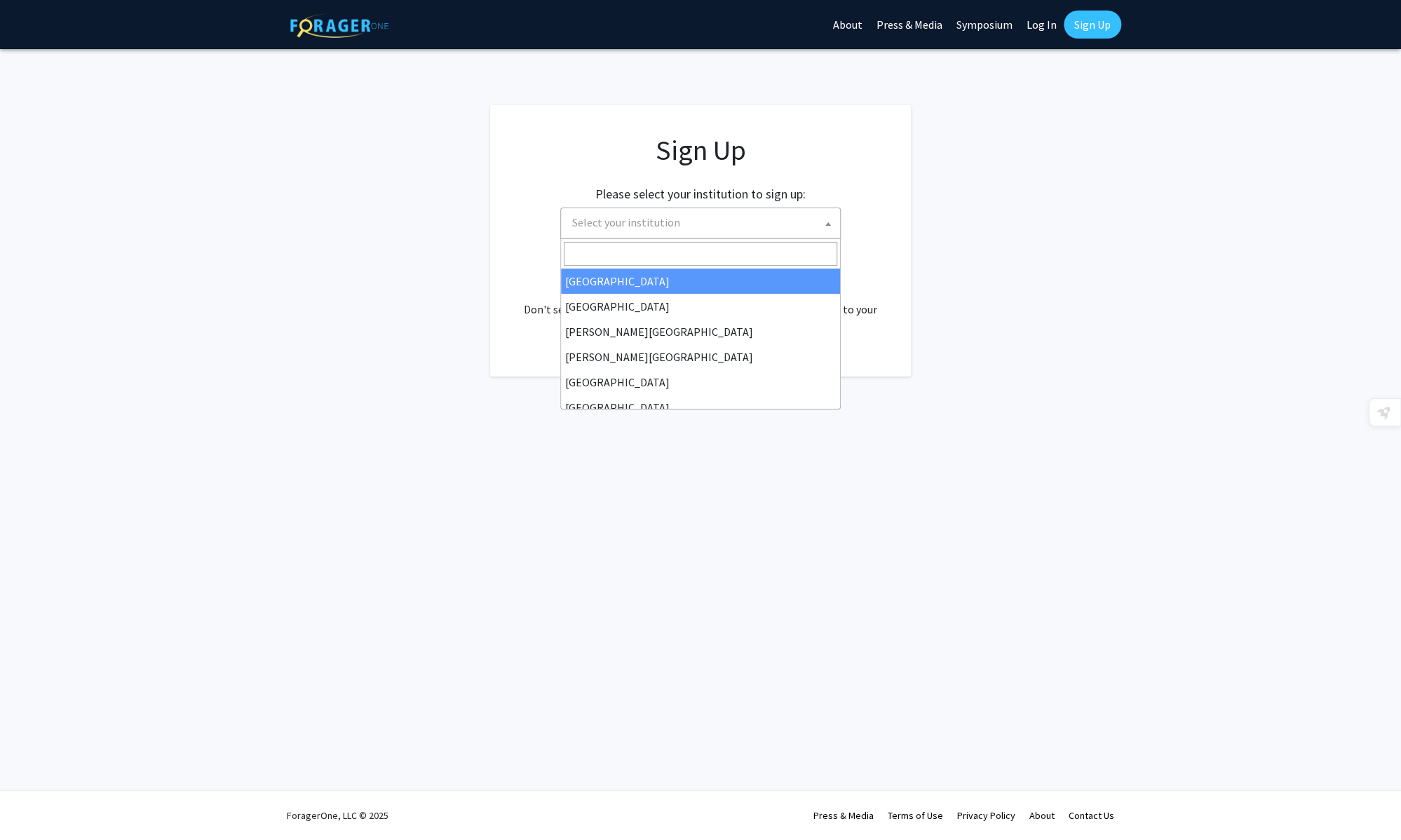
click at [680, 225] on span "Select your institution" at bounding box center [703, 223] width 273 height 29
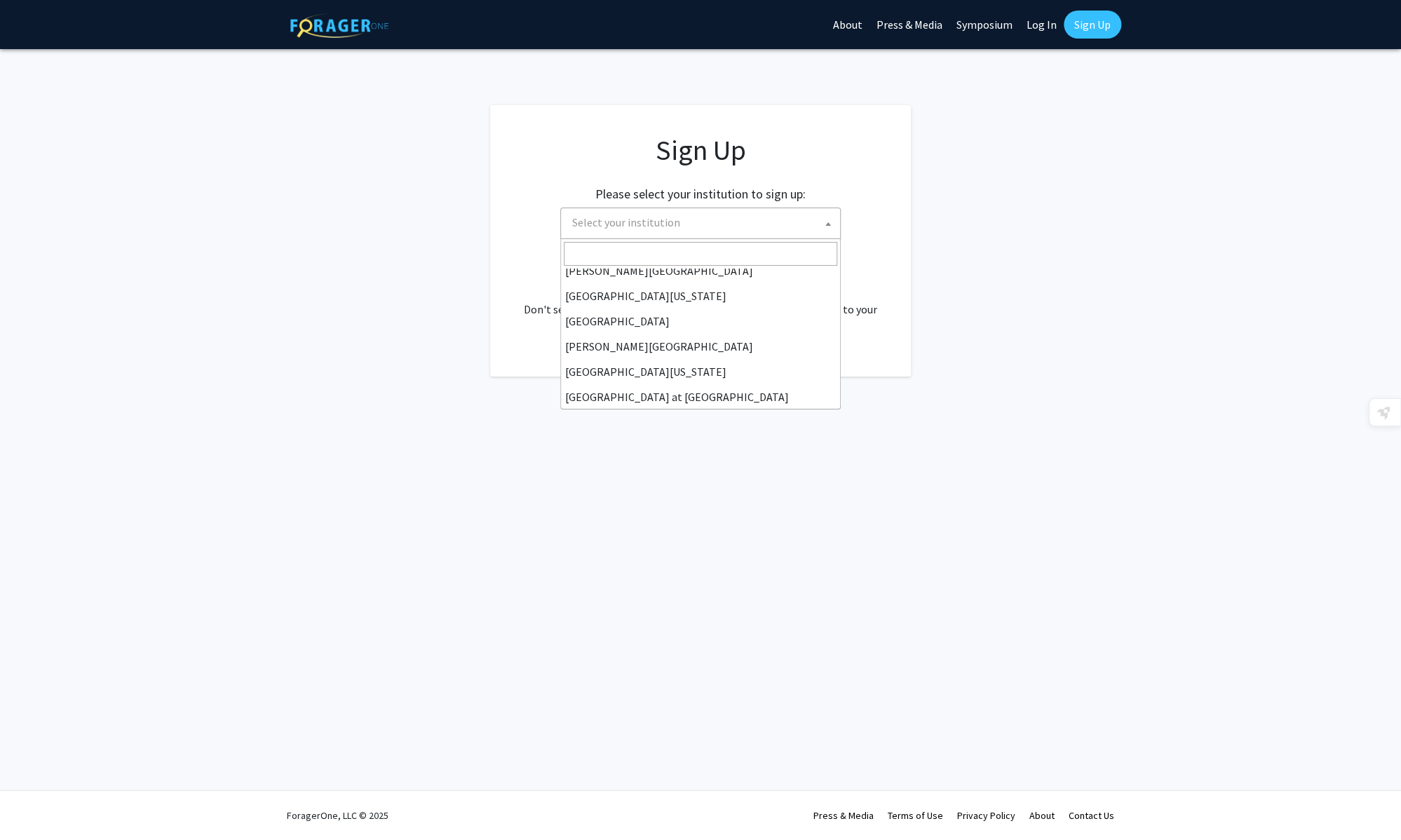
scroll to position [350, 0]
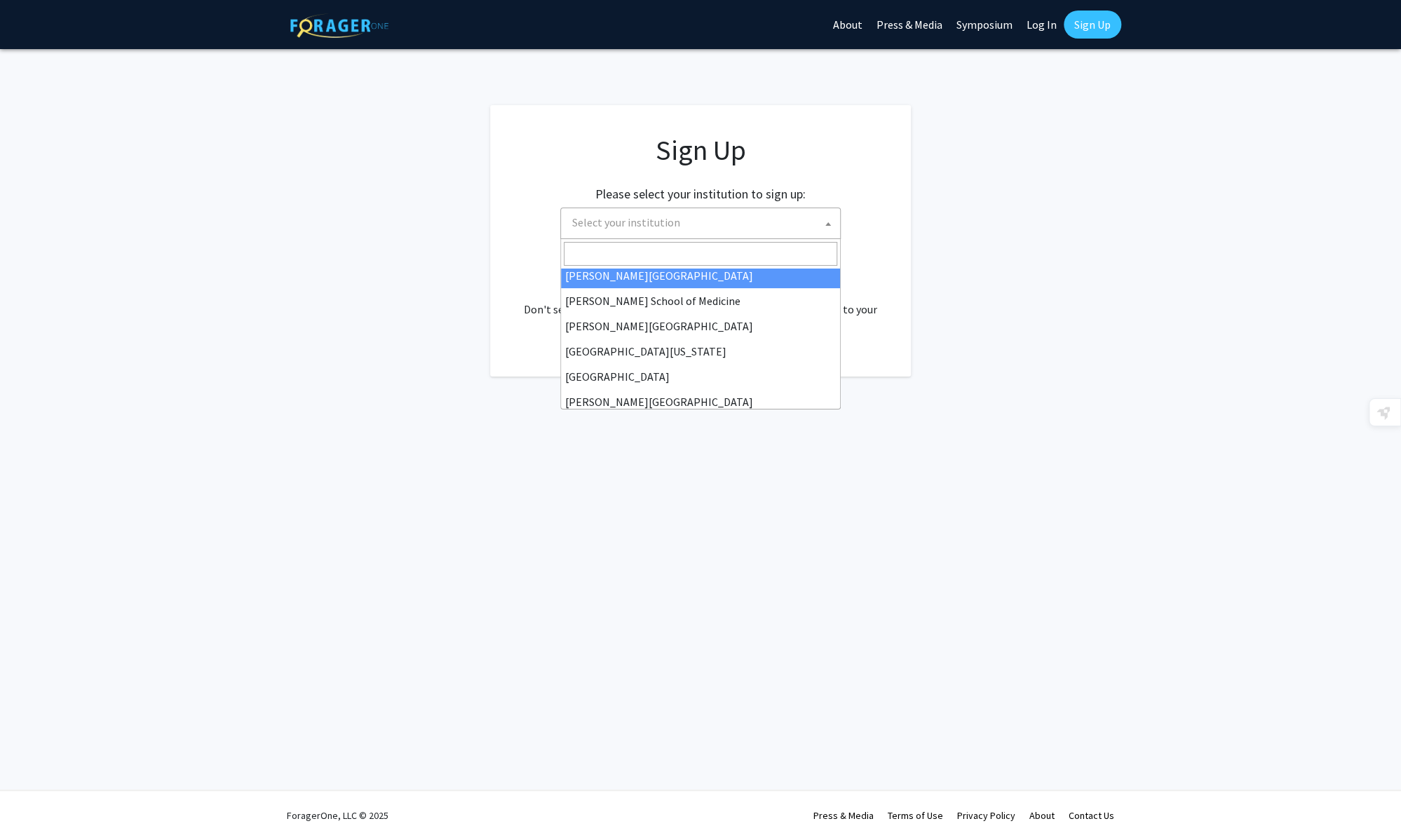
click at [666, 250] on input "Search" at bounding box center [700, 253] width 273 height 24
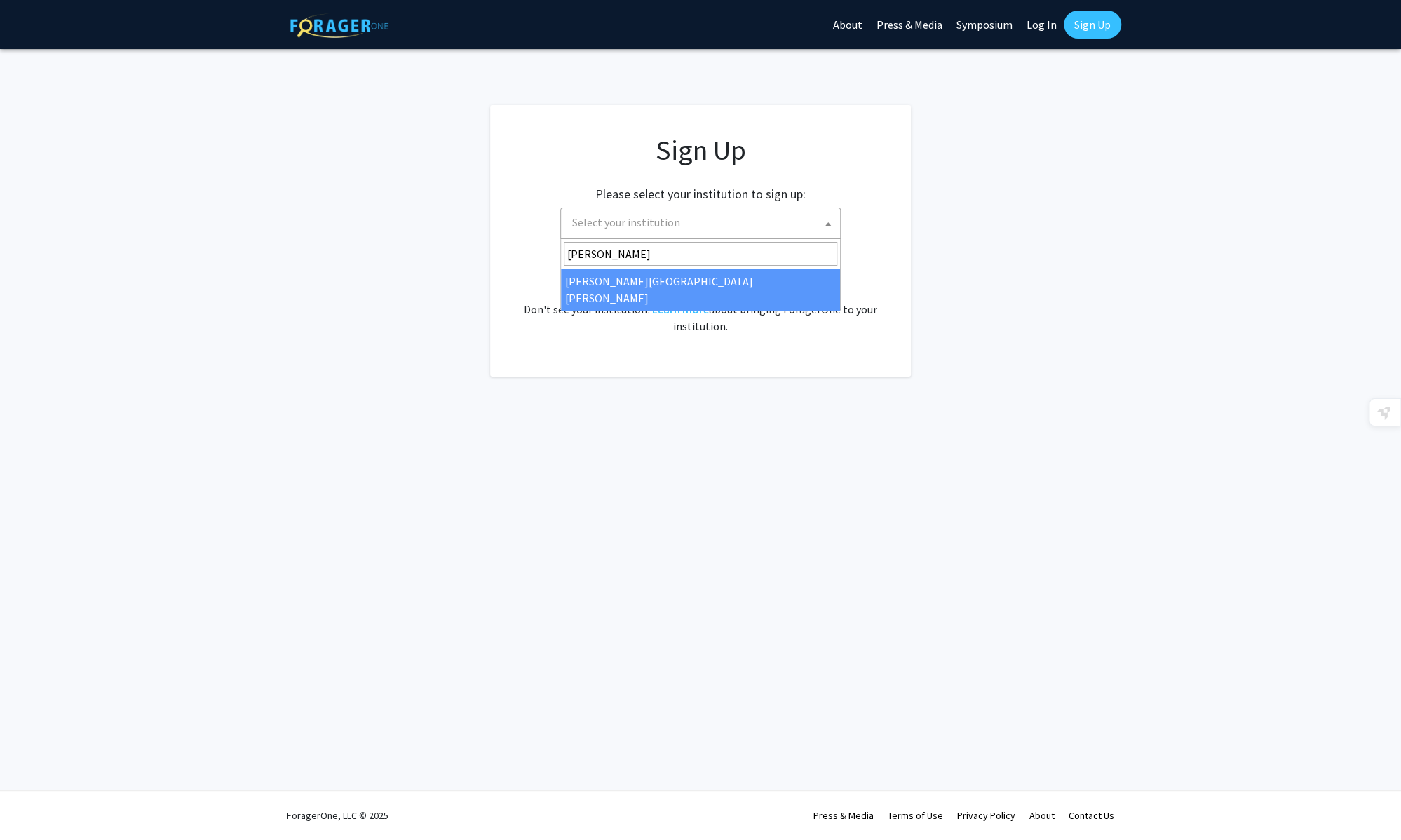
type input "johns"
select select "1"
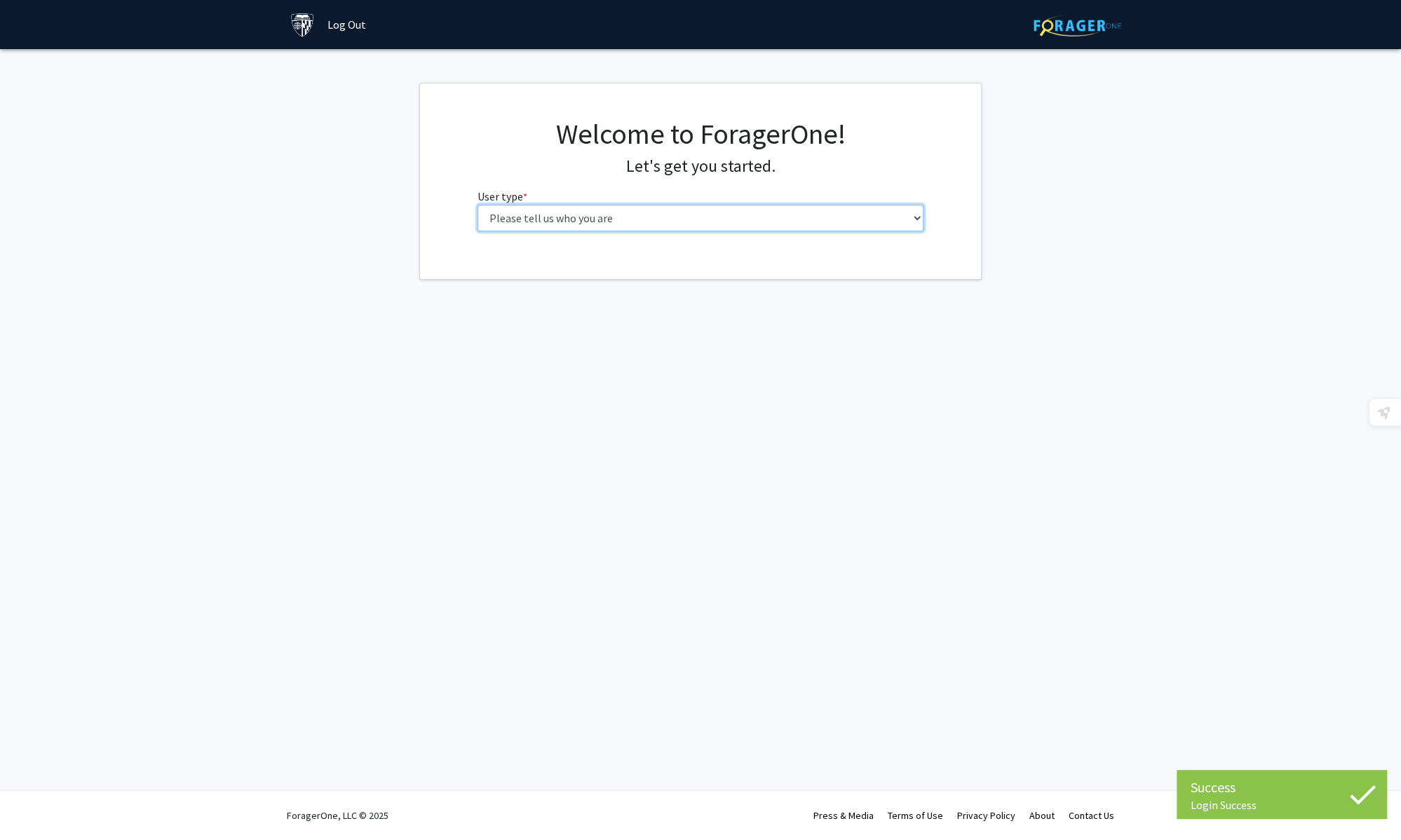
click at [625, 229] on select "Please tell us who you are Undergraduate Student Master's Student Doctoral Cand…" at bounding box center [700, 219] width 447 height 27
select select "2: masters"
click at [477, 205] on select "Please tell us who you are Undergraduate Student Master's Student Doctoral Cand…" at bounding box center [700, 219] width 447 height 27
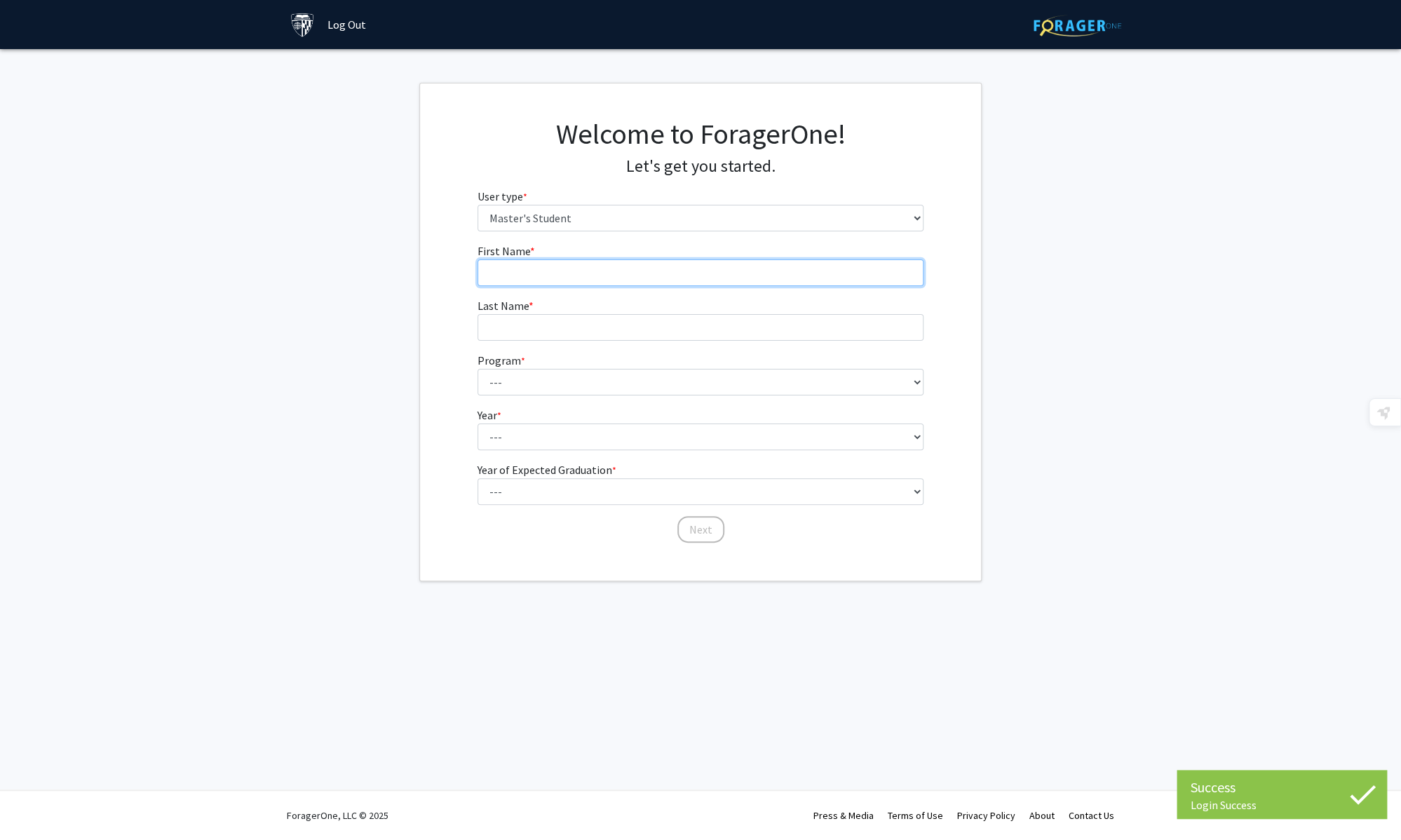
click at [777, 279] on input "First Name * required" at bounding box center [700, 273] width 447 height 27
type input "[PERSON_NAME]"
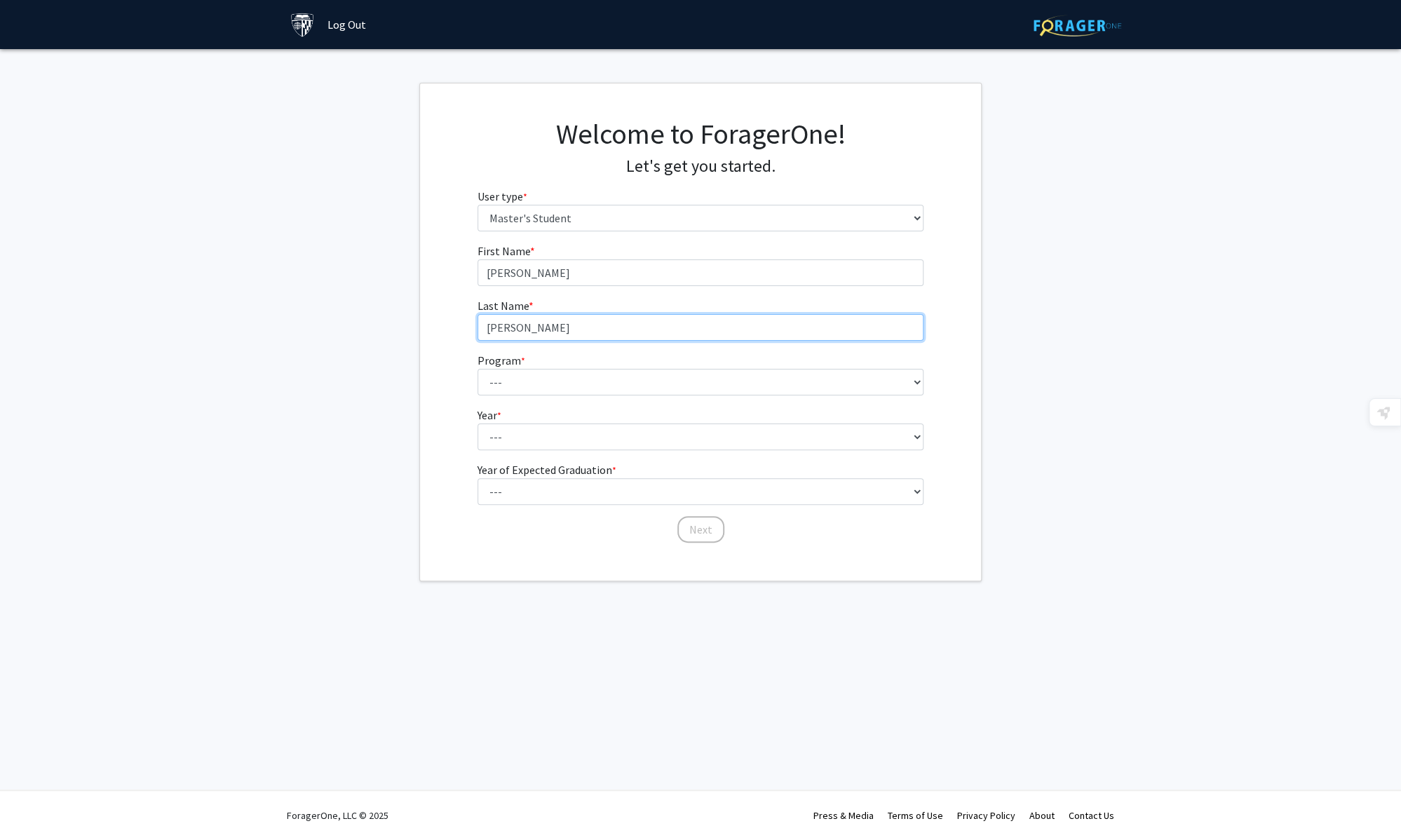
type input "[PERSON_NAME]"
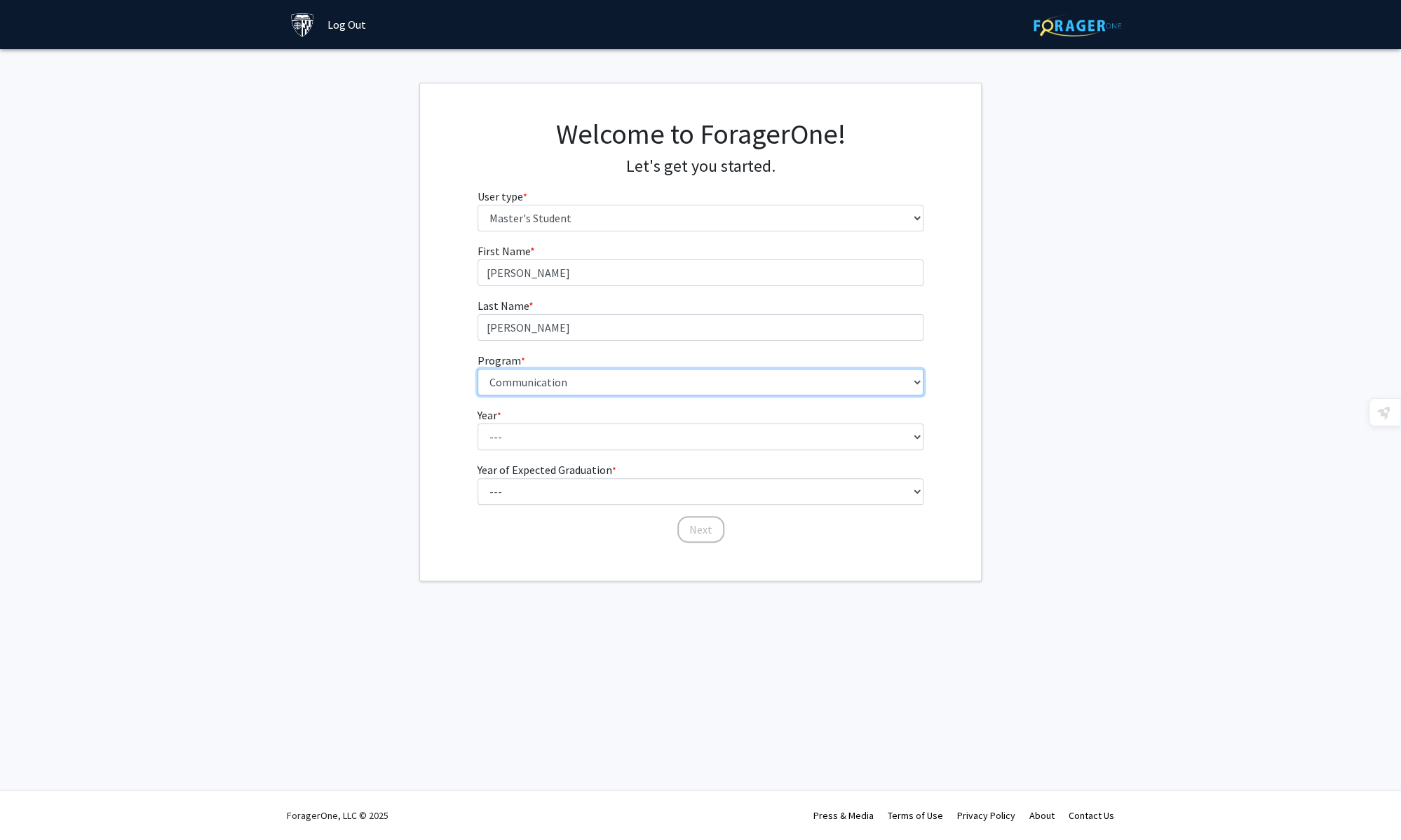
click at [821, 381] on select "--- Anatomy Education Applied and Computational Mathematics Applied Biomedical …" at bounding box center [700, 382] width 447 height 27
select select "39: 28"
click at [477, 369] on select "--- Anatomy Education Applied and Computational Mathematics Applied Biomedical …" at bounding box center [700, 382] width 447 height 27
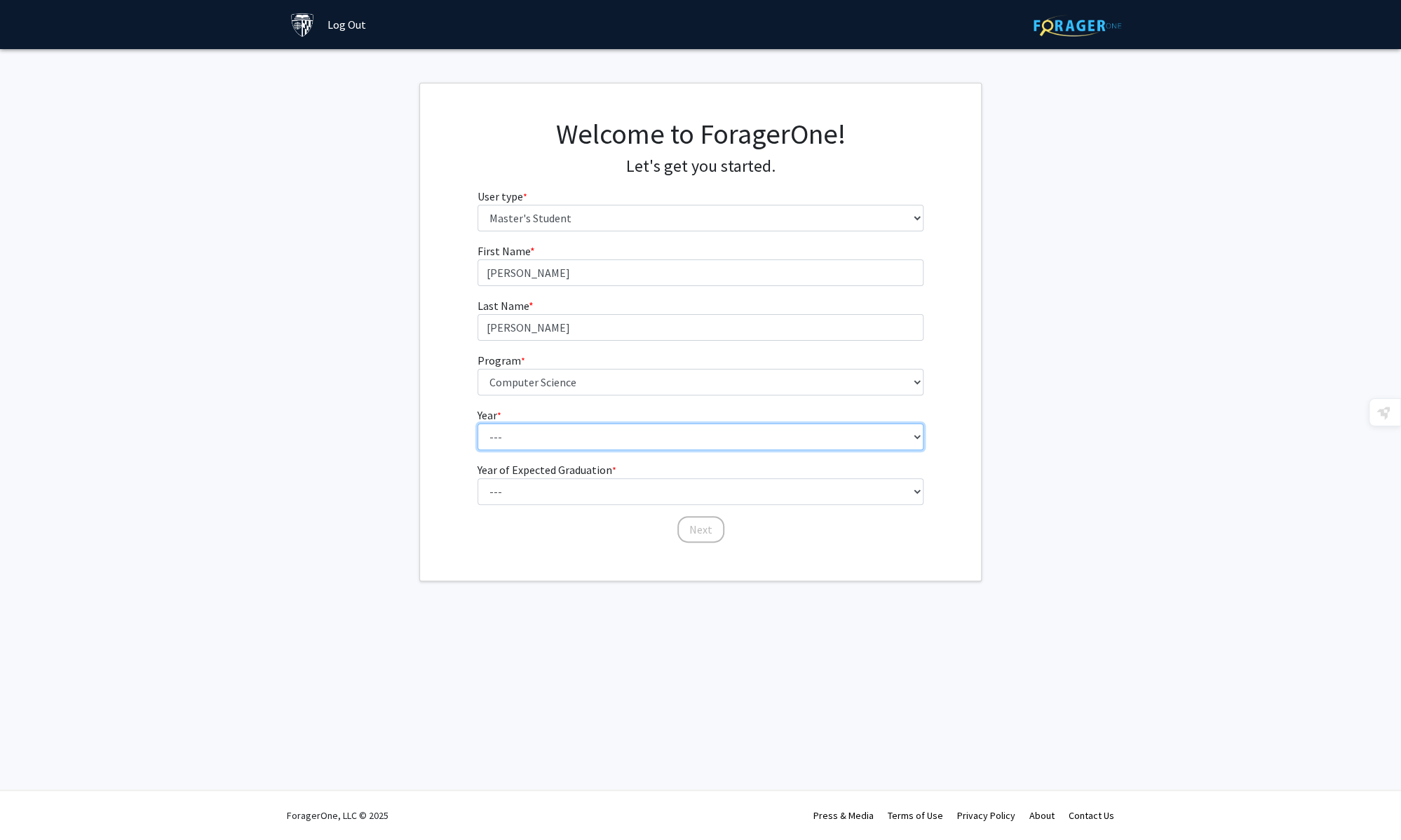
click at [634, 444] on select "--- First Year Second Year" at bounding box center [700, 437] width 447 height 27
select select "2: second_year"
click at [477, 424] on select "--- First Year Second Year" at bounding box center [700, 437] width 447 height 27
click at [613, 503] on select "--- 2025 2026 2027 2028 2029 2030 2031 2032 2033 2034" at bounding box center [700, 492] width 447 height 27
select select "2: 2026"
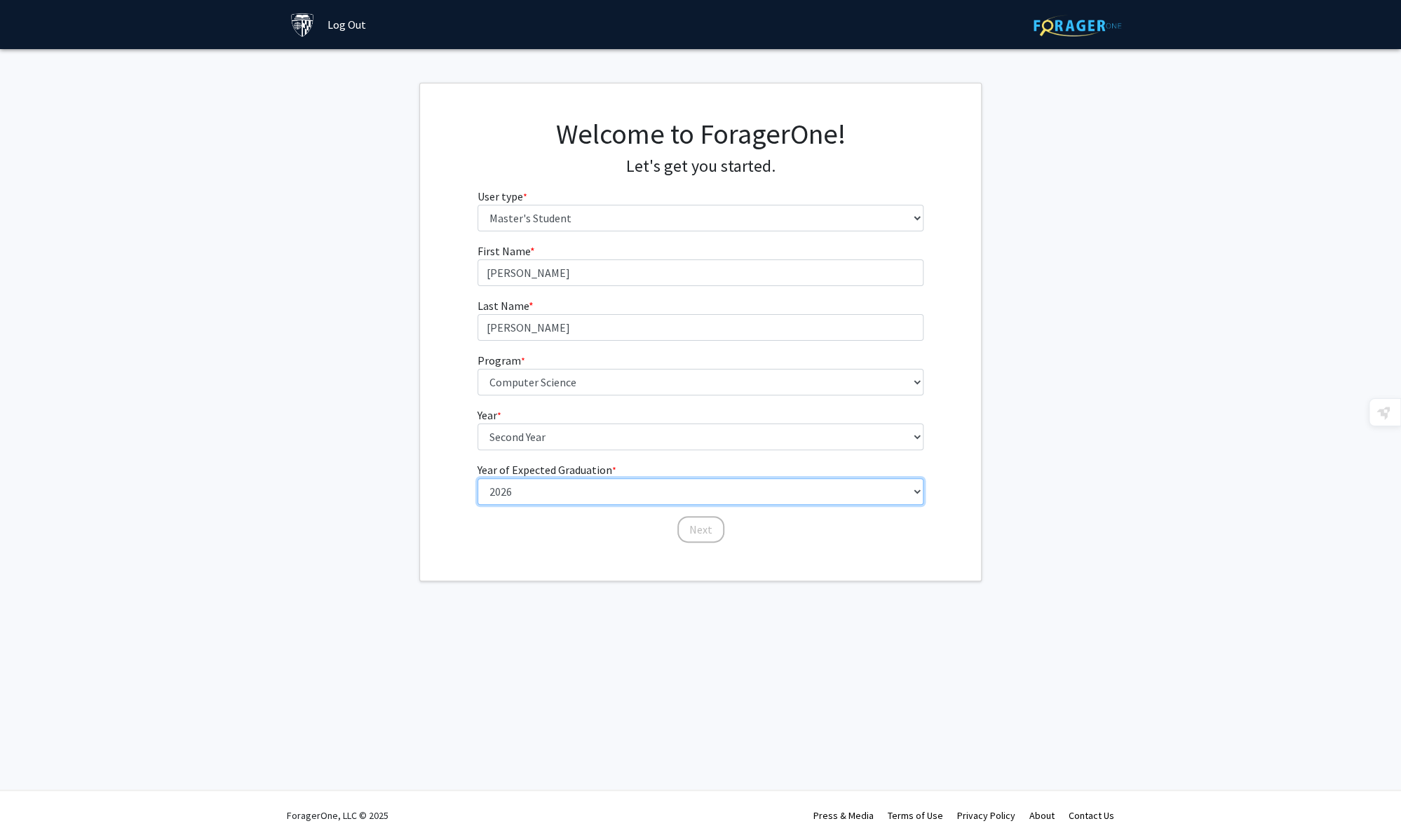
click at [477, 478] on select "--- 2025 2026 2027 2028 2029 2030 2031 2032 2033 2034" at bounding box center [700, 492] width 447 height 27
click at [802, 641] on div "Skip navigation Log Out Complete your profile × To continue, you need to make s…" at bounding box center [700, 420] width 1401 height 840
click at [704, 527] on button "Next" at bounding box center [700, 529] width 47 height 27
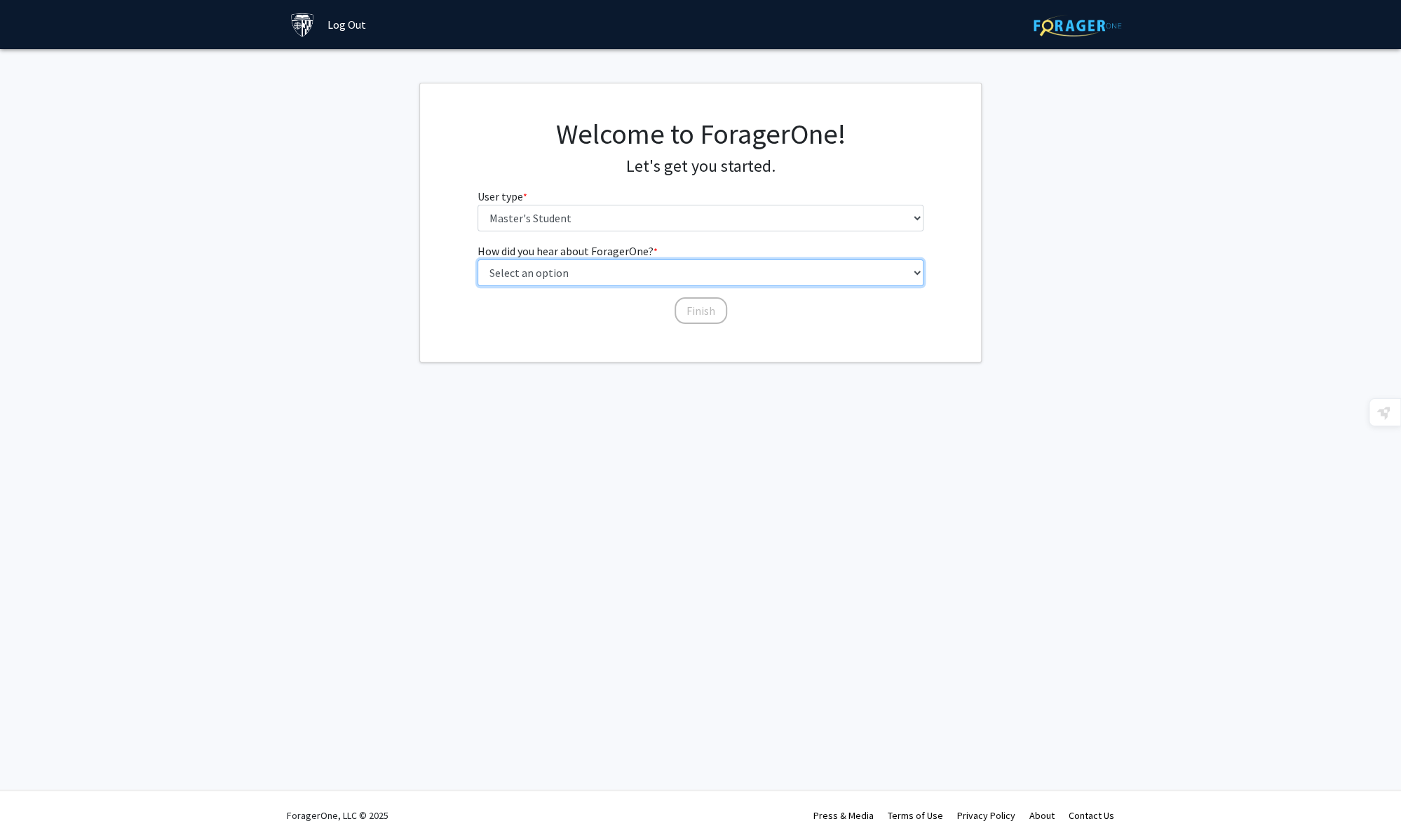
click at [650, 273] on select "Select an option Peer/student recommendation Faculty/staff recommendation Unive…" at bounding box center [700, 273] width 447 height 27
select select "1: peer_recommendation"
click at [477, 260] on select "Select an option Peer/student recommendation Faculty/staff recommendation Unive…" at bounding box center [700, 273] width 447 height 27
click at [684, 323] on div "How did you hear about ForagerOne? * required Select an option Peer/student rec…" at bounding box center [700, 284] width 468 height 82
click at [702, 314] on button "Finish" at bounding box center [700, 311] width 53 height 27
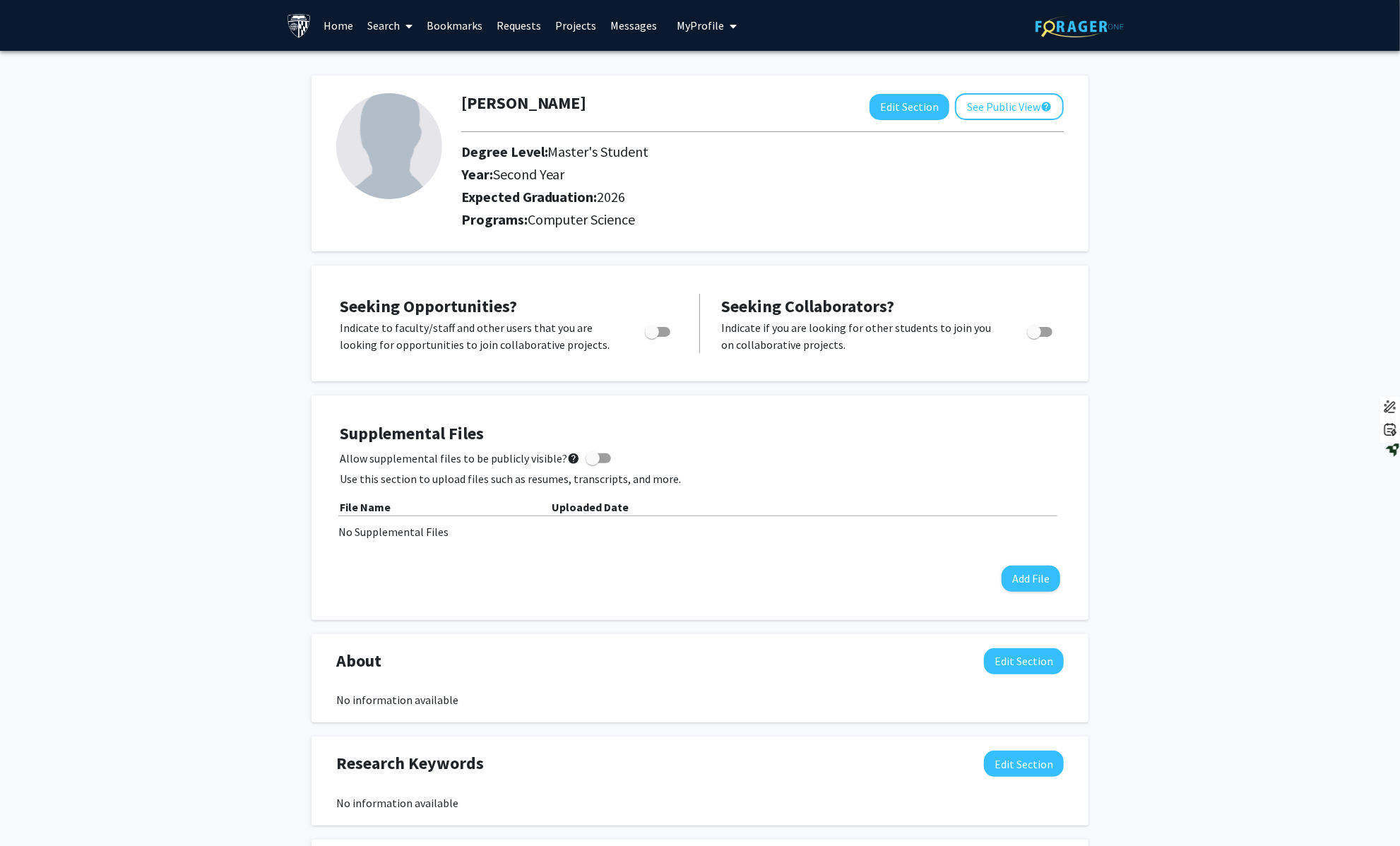
click at [578, 30] on link "Projects" at bounding box center [576, 25] width 55 height 50
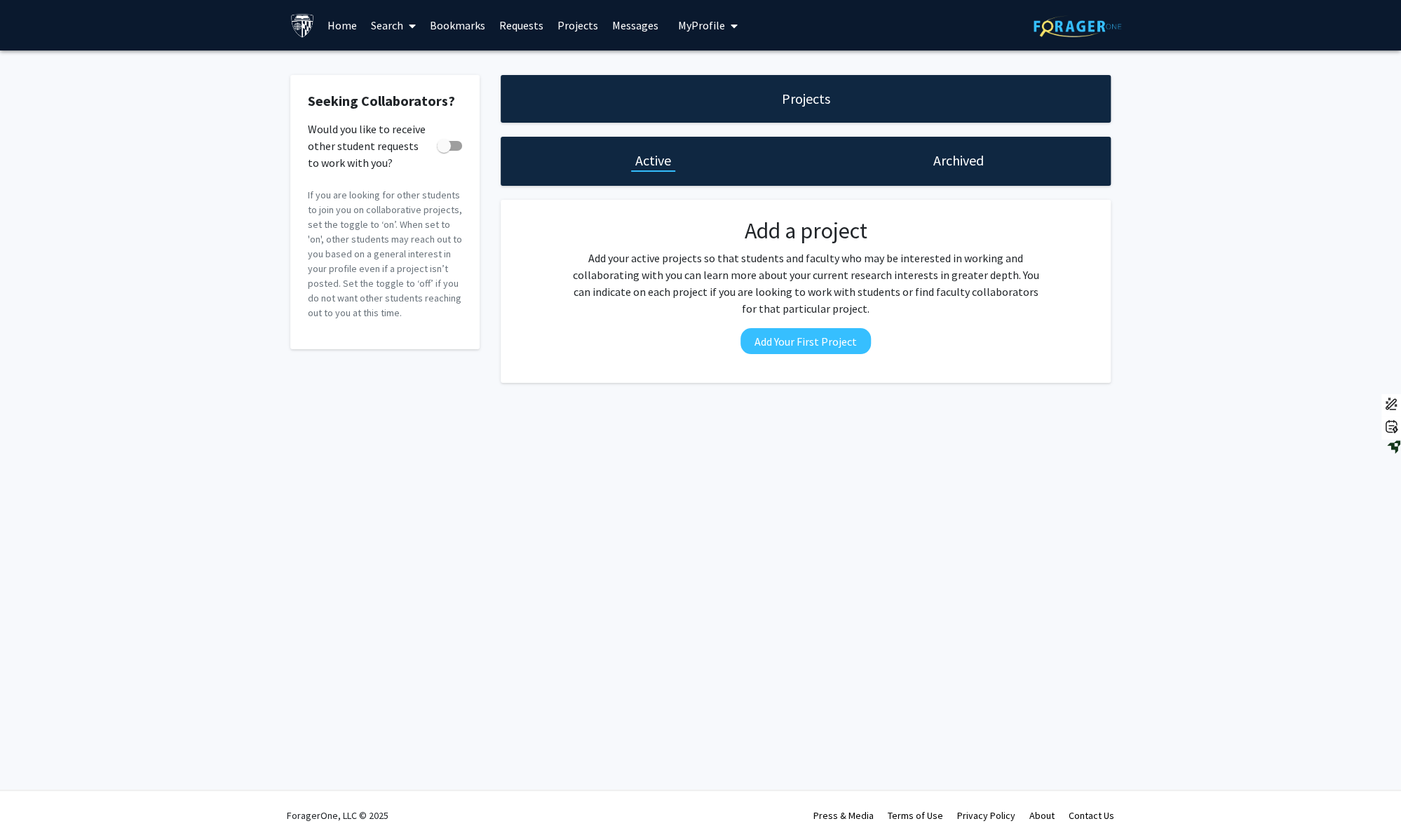
click at [505, 29] on link "Requests" at bounding box center [521, 25] width 58 height 49
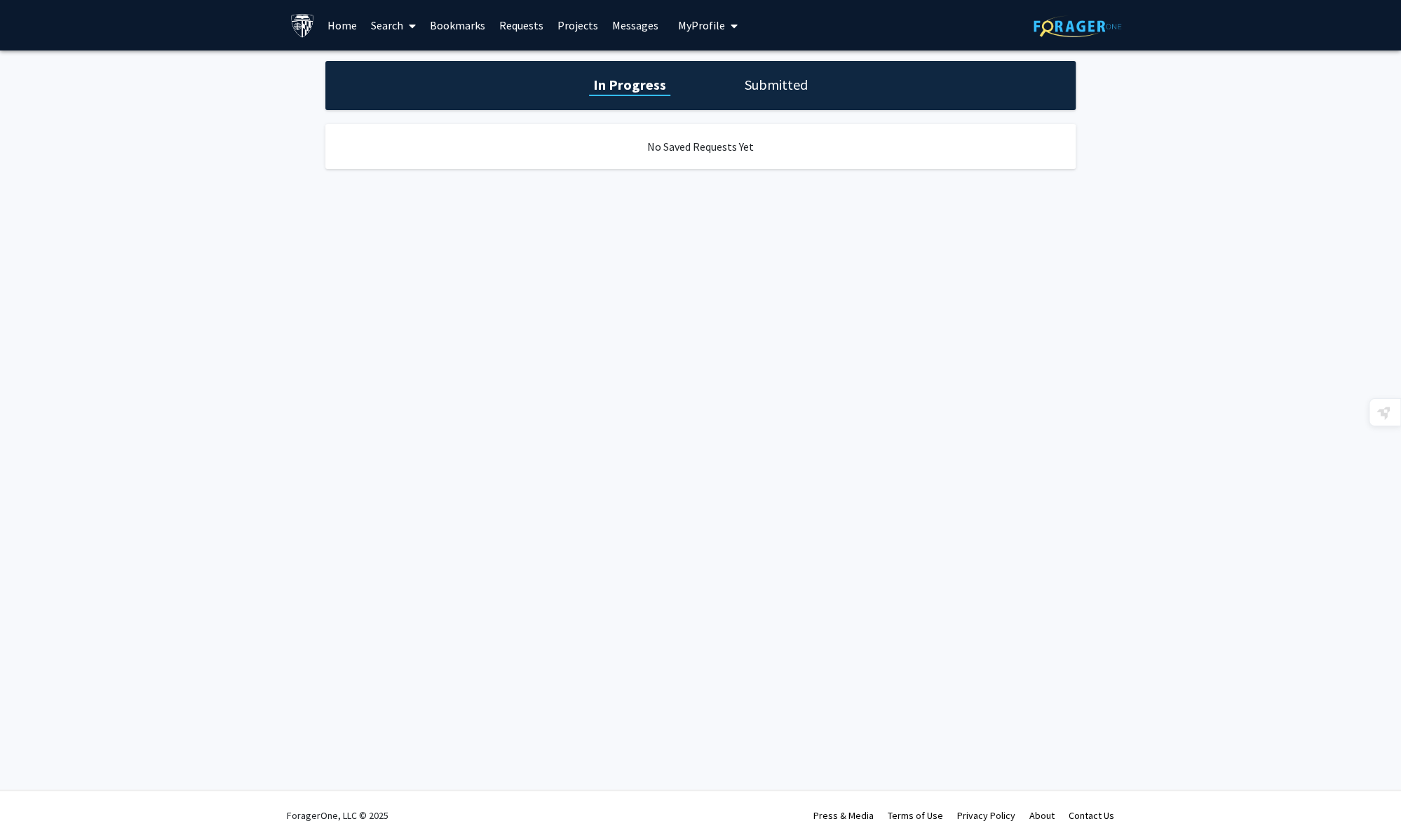
click at [357, 31] on link "Home" at bounding box center [342, 25] width 44 height 49
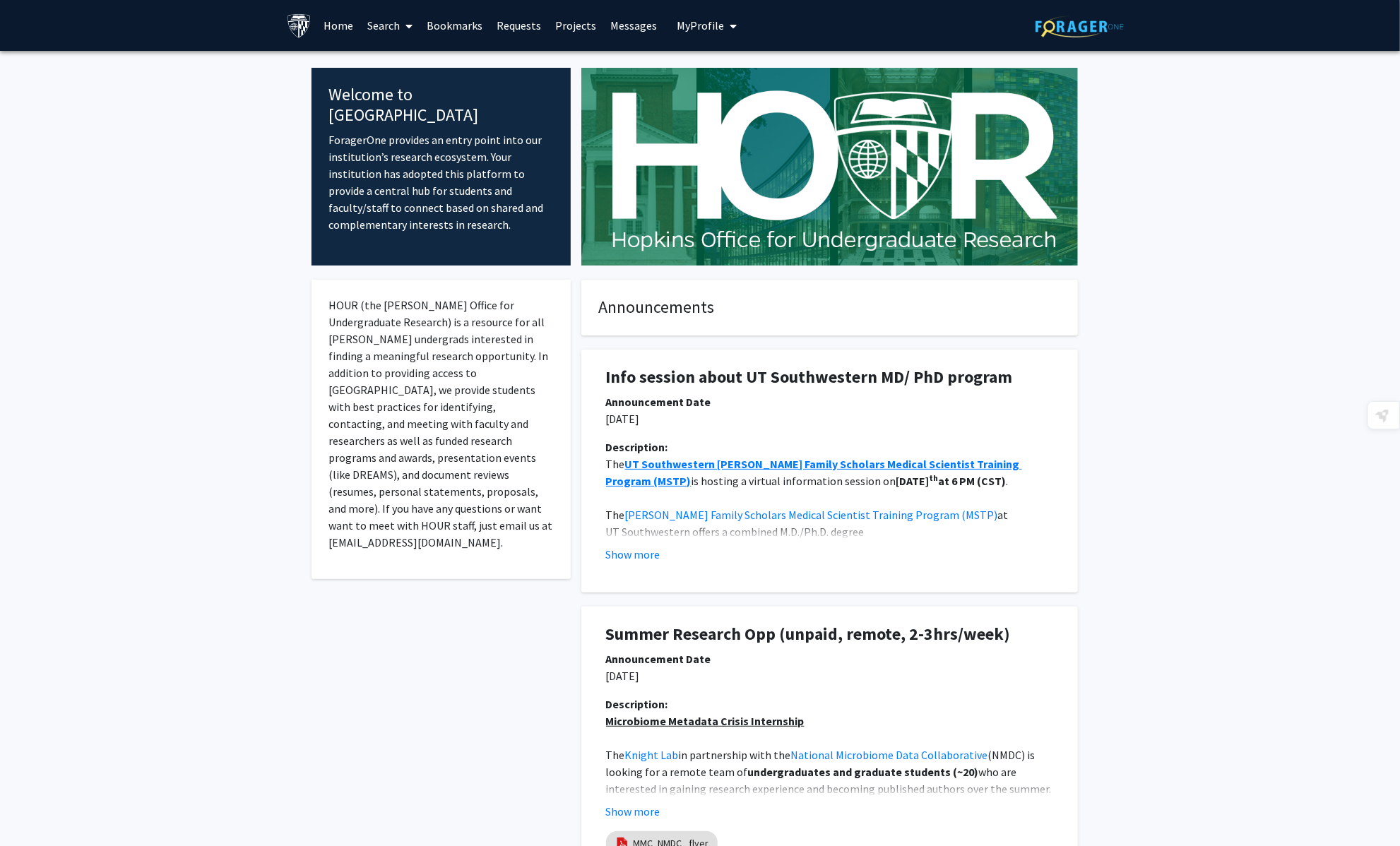
click at [386, 25] on link "Search" at bounding box center [391, 25] width 60 height 50
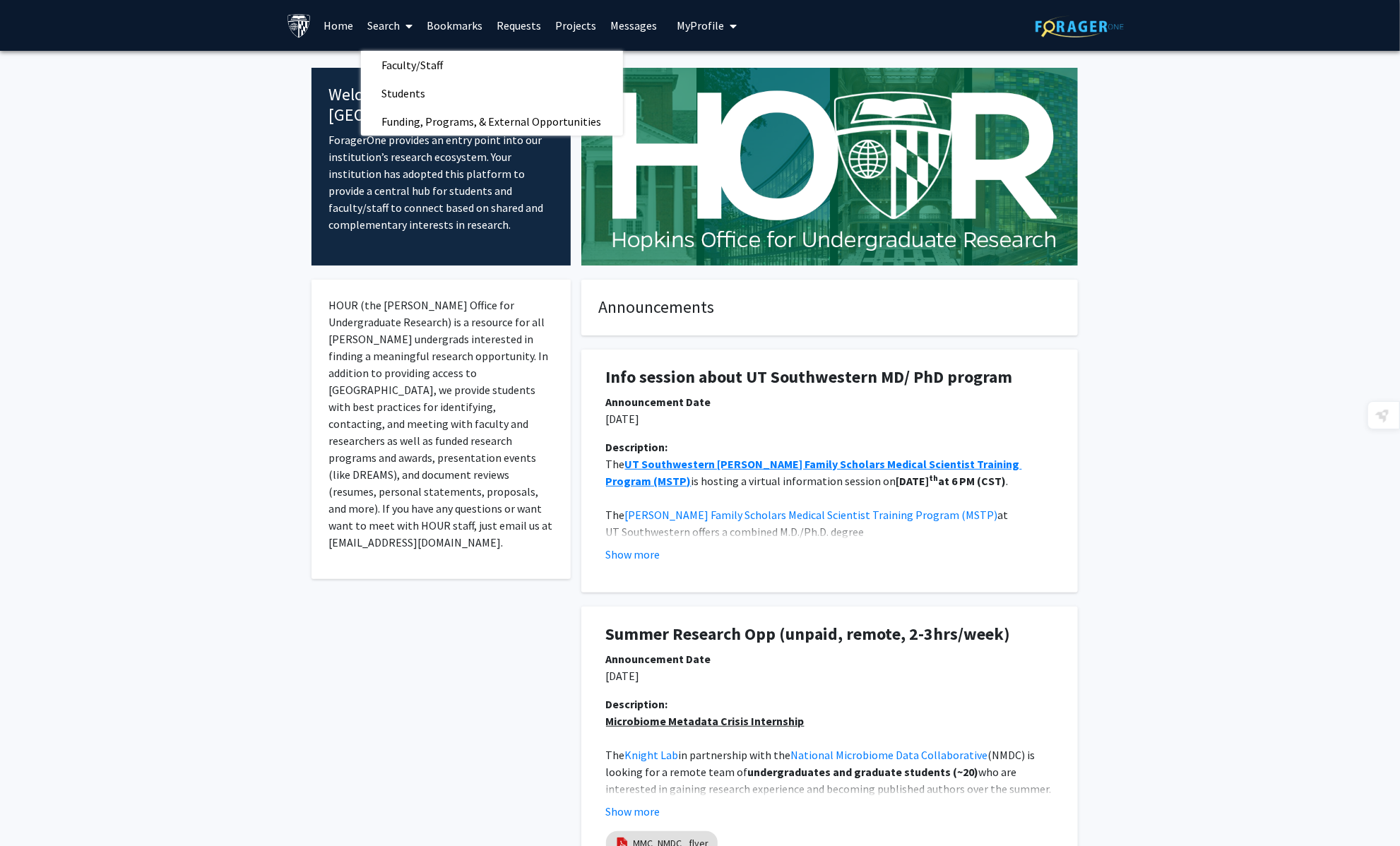
click at [386, 25] on link "Search" at bounding box center [391, 25] width 60 height 50
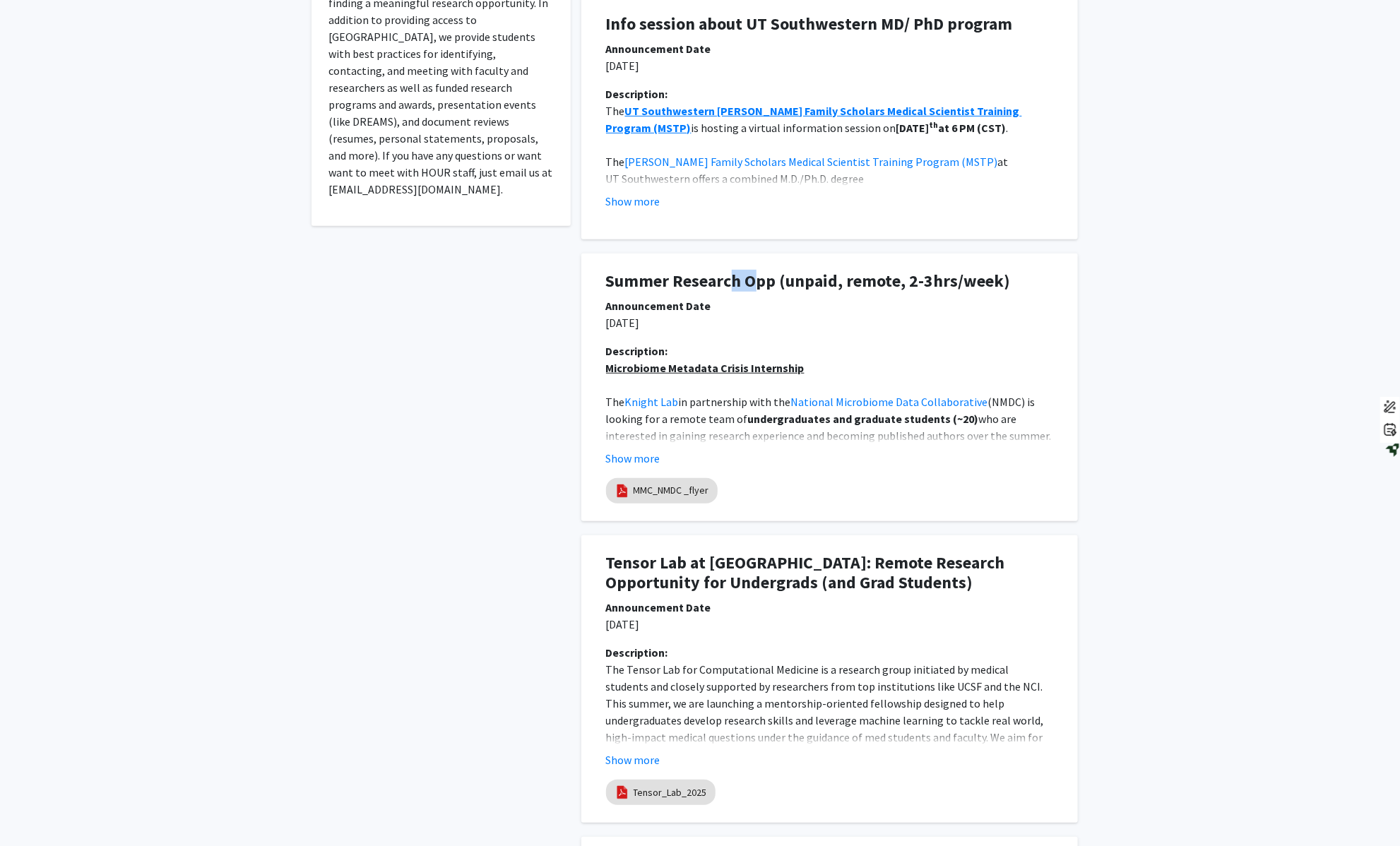
drag, startPoint x: 728, startPoint y: 284, endPoint x: 753, endPoint y: 281, distance: 25.2
click at [753, 281] on h1 "Summer Research Opp (unpaid, remote, 2-3hrs/week)" at bounding box center [830, 281] width 447 height 21
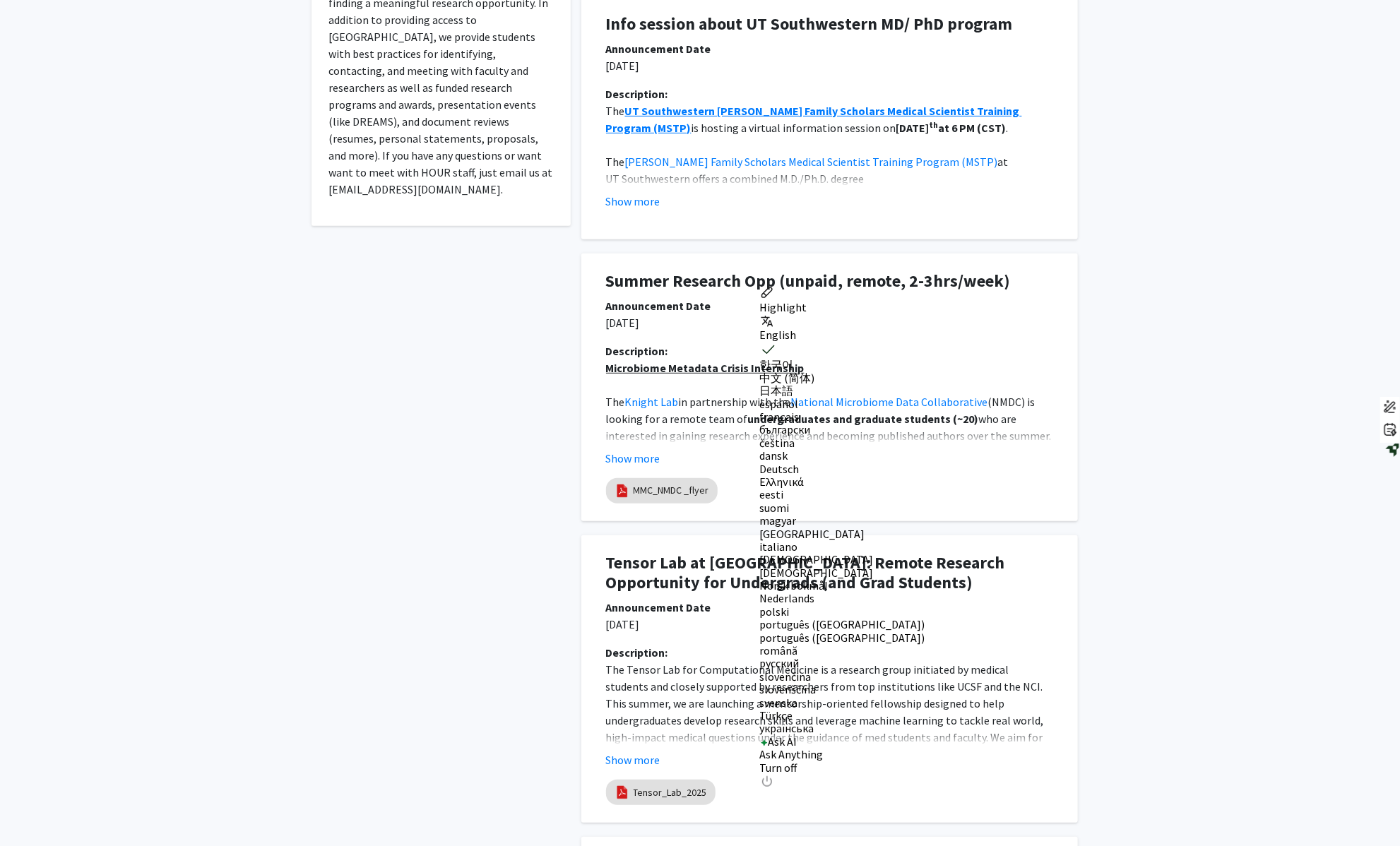
click at [724, 311] on div "Announcement Date" at bounding box center [830, 306] width 447 height 17
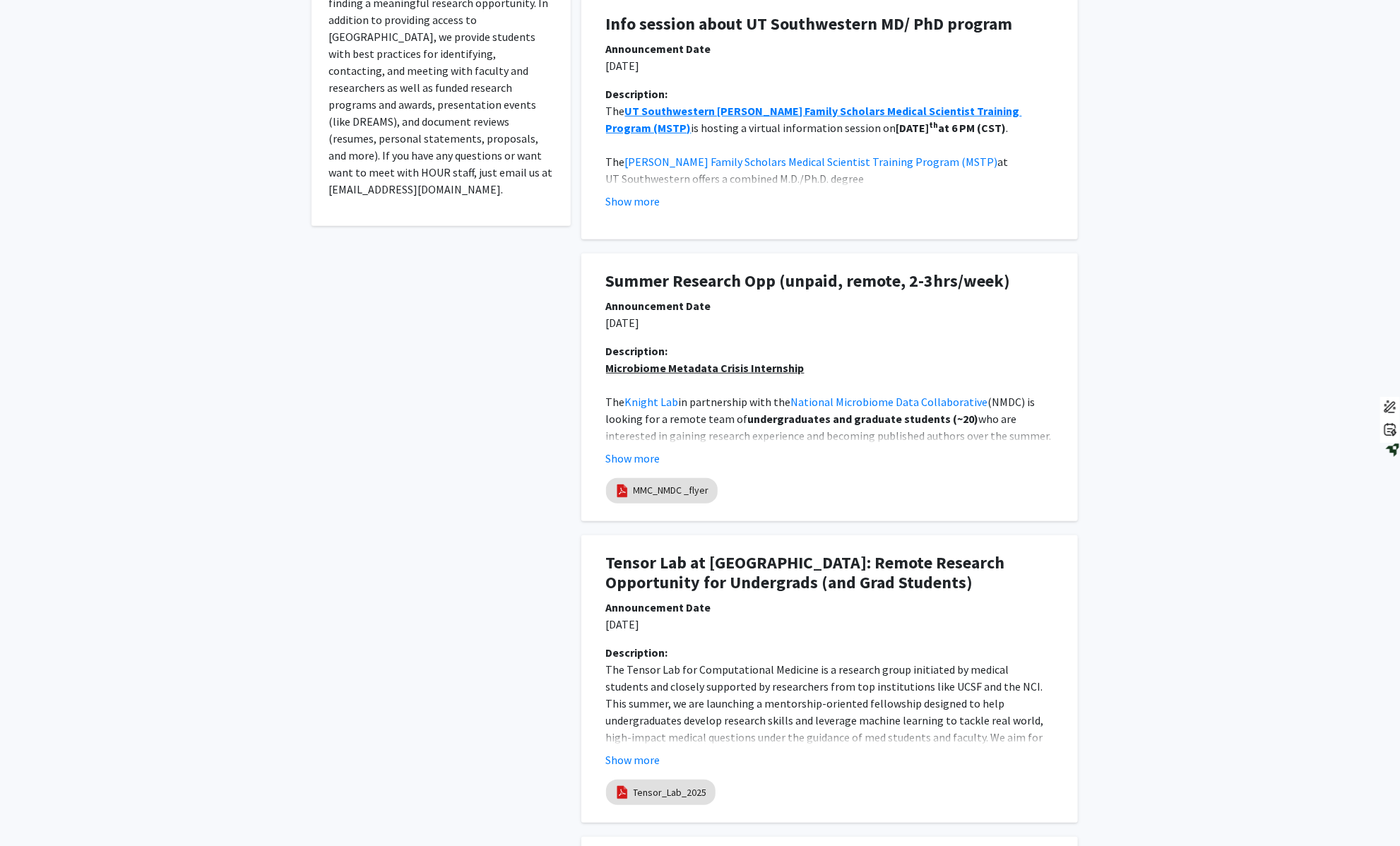
click at [705, 439] on span "who are interested in gaining research experience and becoming published author…" at bounding box center [830, 435] width 447 height 48
drag, startPoint x: 697, startPoint y: 421, endPoint x: 741, endPoint y: 421, distance: 44.0
click at [741, 421] on p "The Knight Lab in partnership with the National Microbiome Data Collaborative (…" at bounding box center [830, 453] width 447 height 119
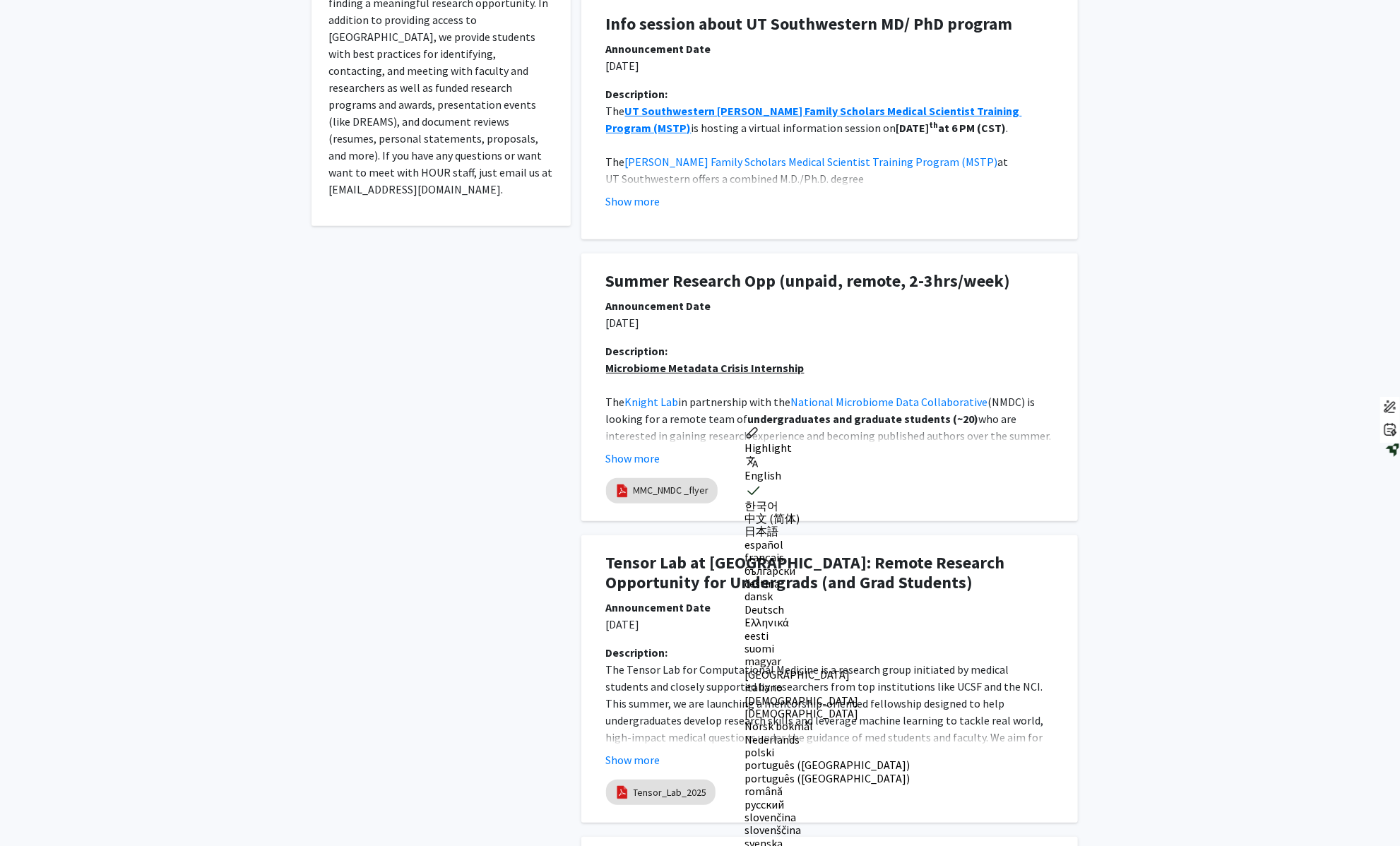
click at [992, 466] on div "Show more" at bounding box center [830, 458] width 447 height 17
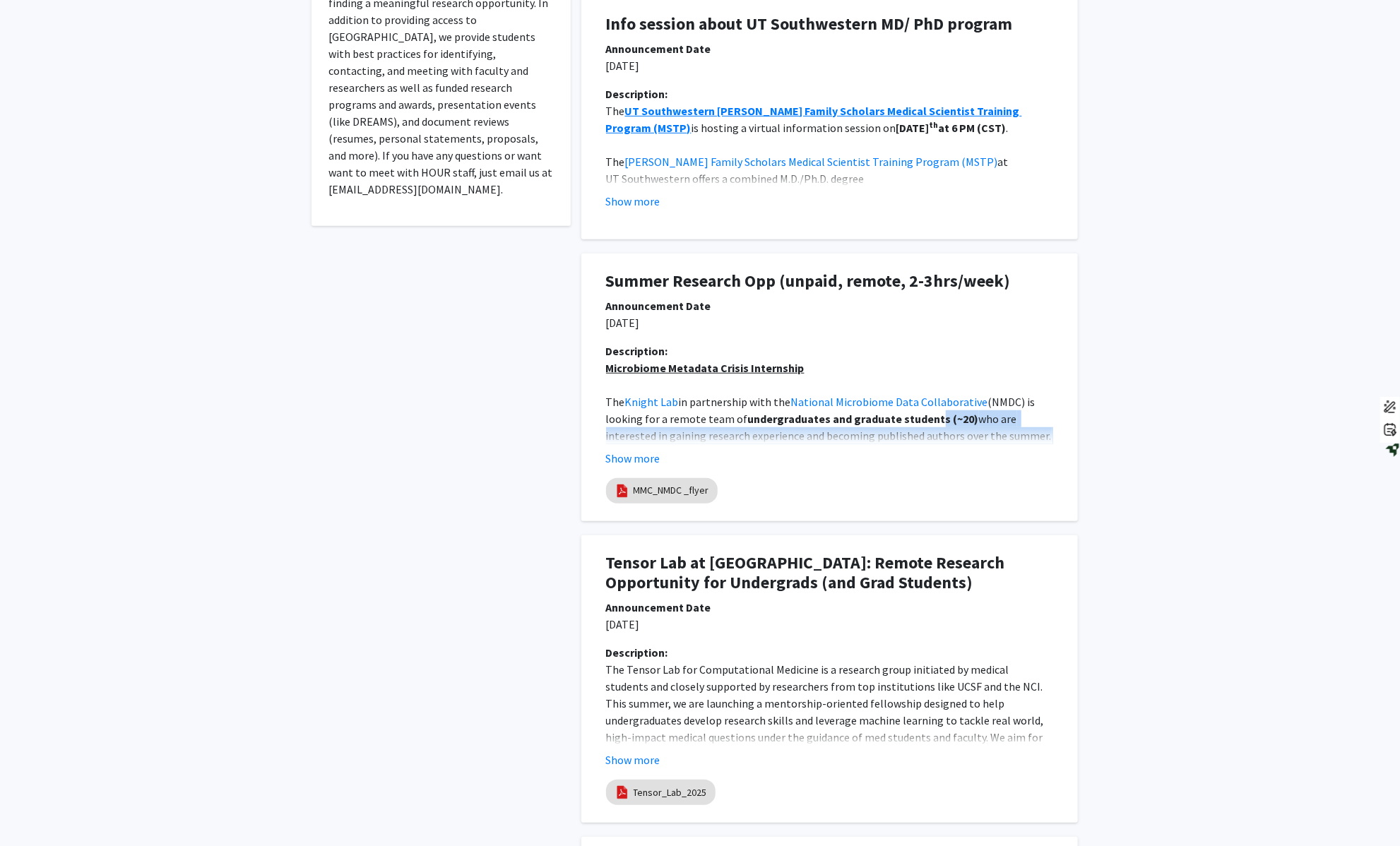
drag, startPoint x: 1007, startPoint y: 439, endPoint x: 880, endPoint y: 428, distance: 127.5
click at [912, 410] on p "The Knight Lab in partnership with the National Microbiome Data Collaborative (…" at bounding box center [830, 453] width 447 height 119
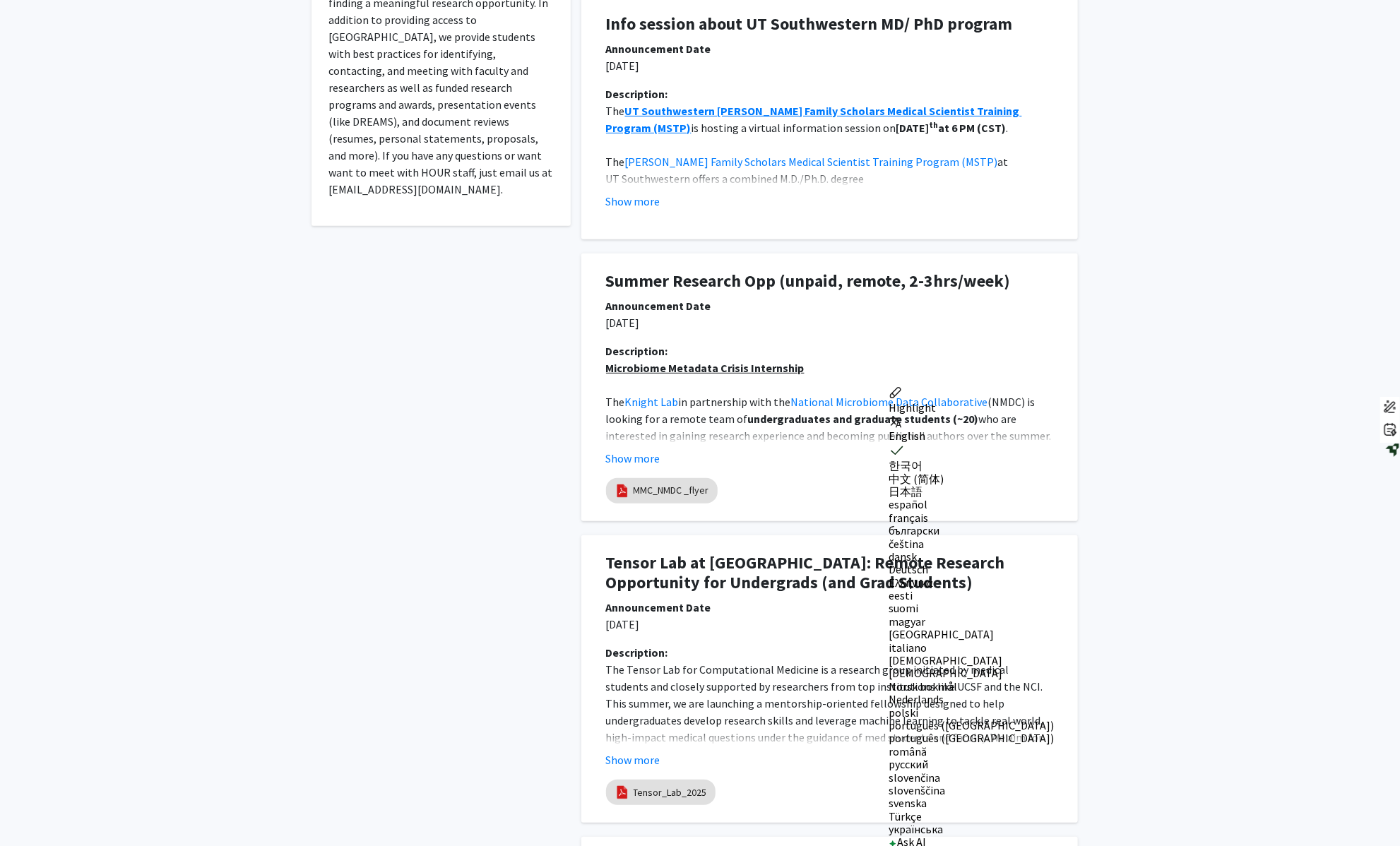
click at [779, 473] on div "Description: Microbiome Metadata Crisis Internship The Knight Lab in partnershi…" at bounding box center [829, 410] width 468 height 135
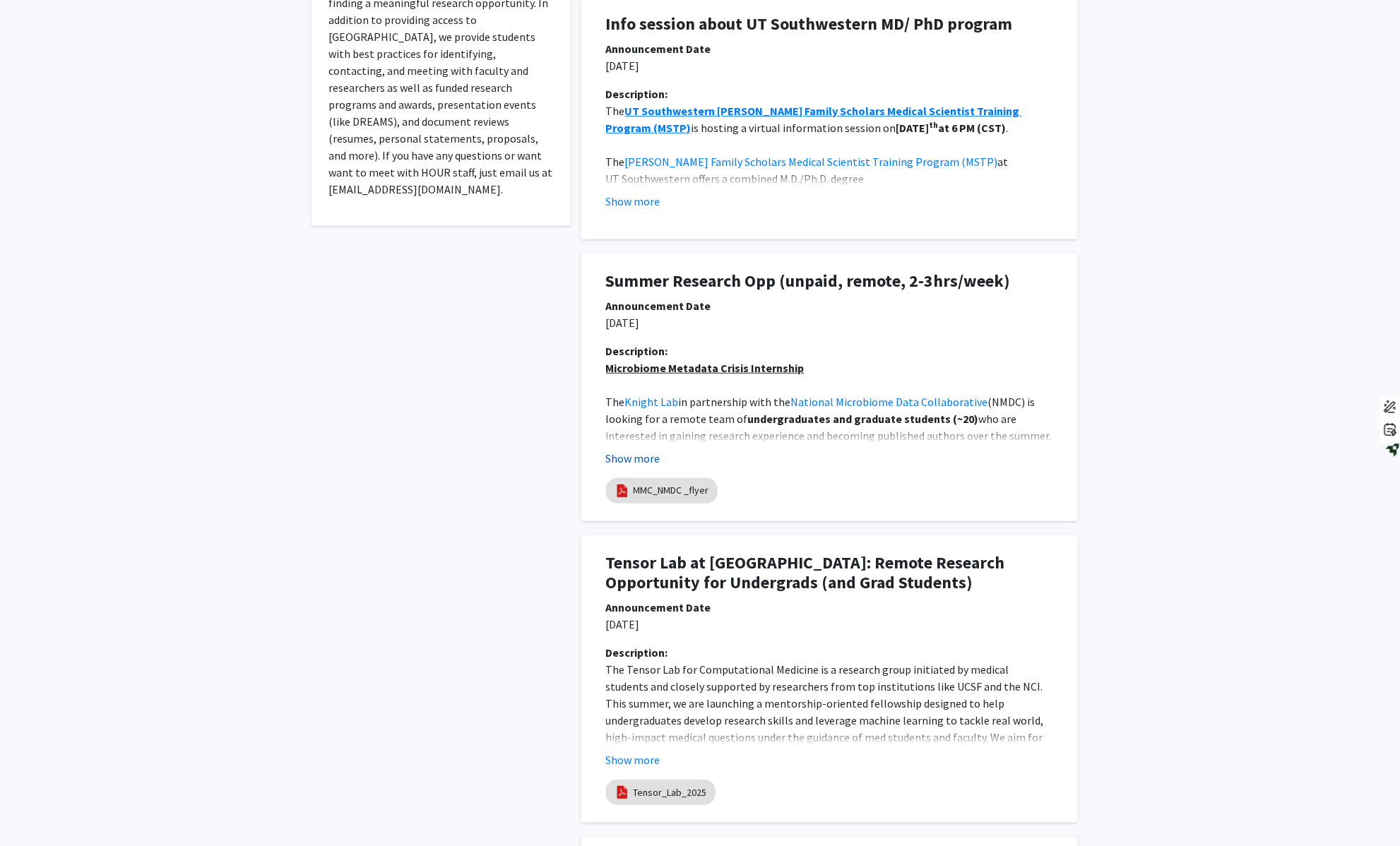
click at [659, 458] on button "Show more" at bounding box center [633, 458] width 54 height 17
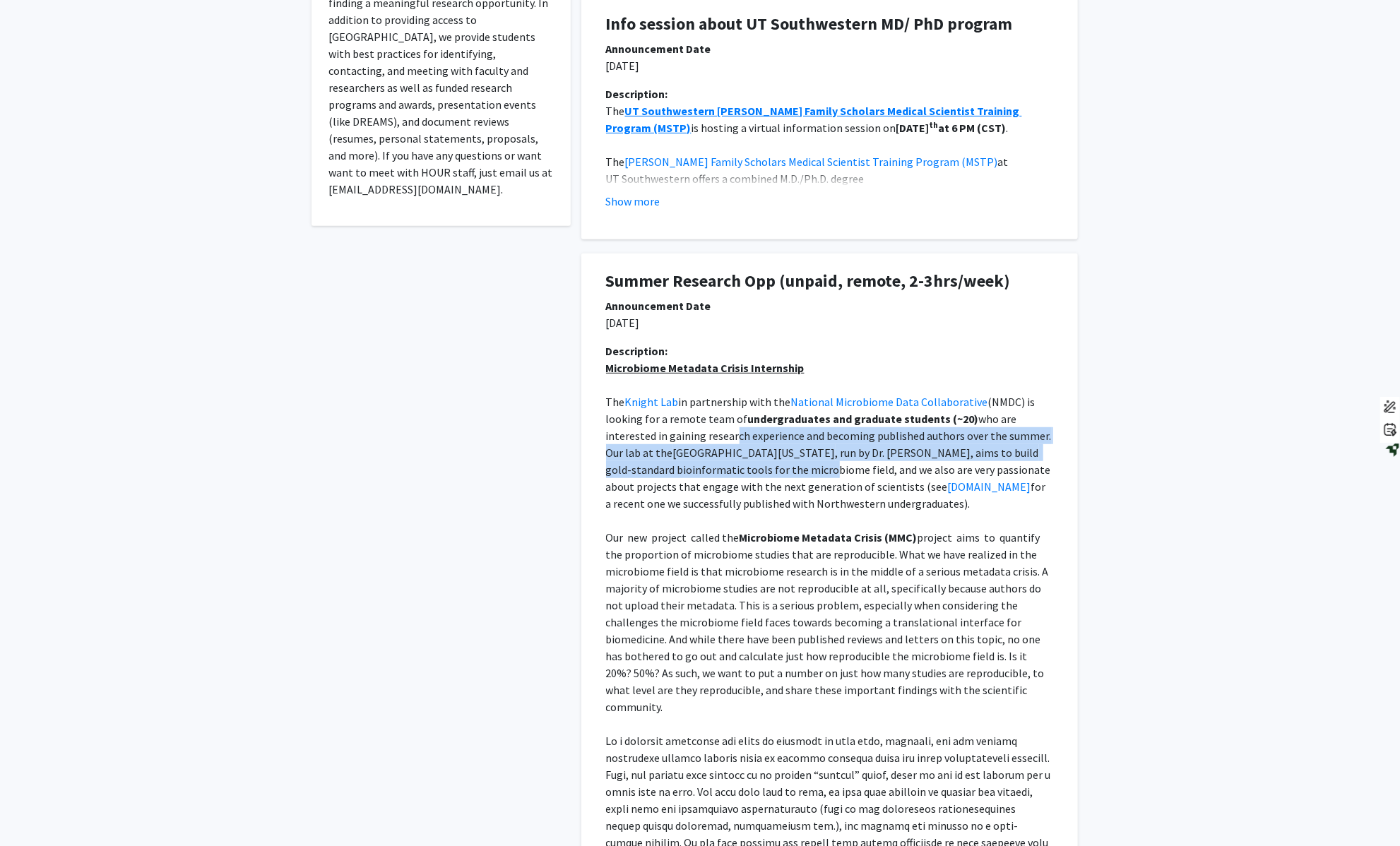
drag, startPoint x: 678, startPoint y: 437, endPoint x: 773, endPoint y: 462, distance: 98.2
click at [773, 462] on p "The Knight Lab in partnership with the National Microbiome Data Collaborative (…" at bounding box center [830, 453] width 447 height 119
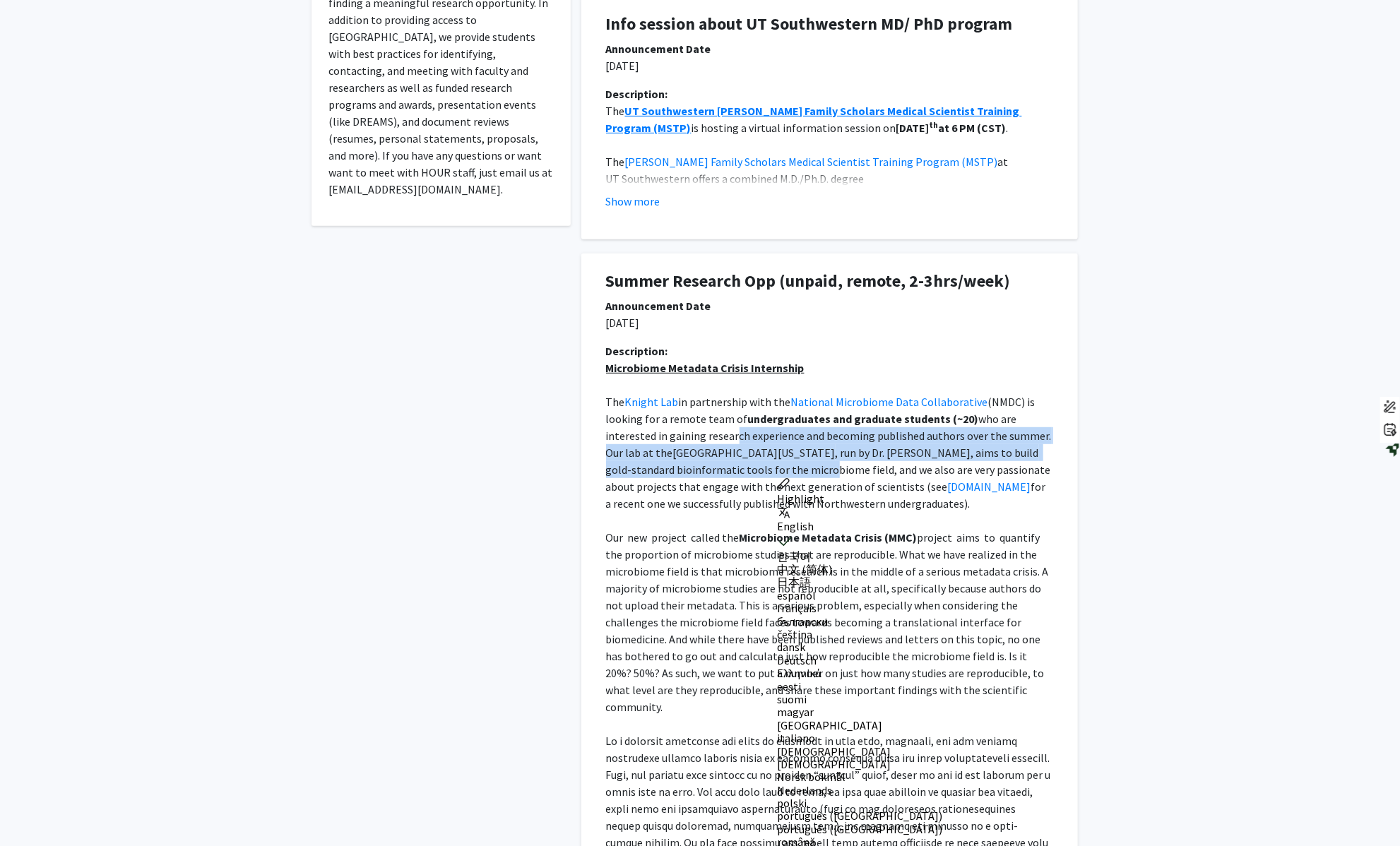
click at [777, 469] on span ", run by Dr. [PERSON_NAME], aims to build gold-standard bioinformatic tools for…" at bounding box center [830, 469] width 447 height 48
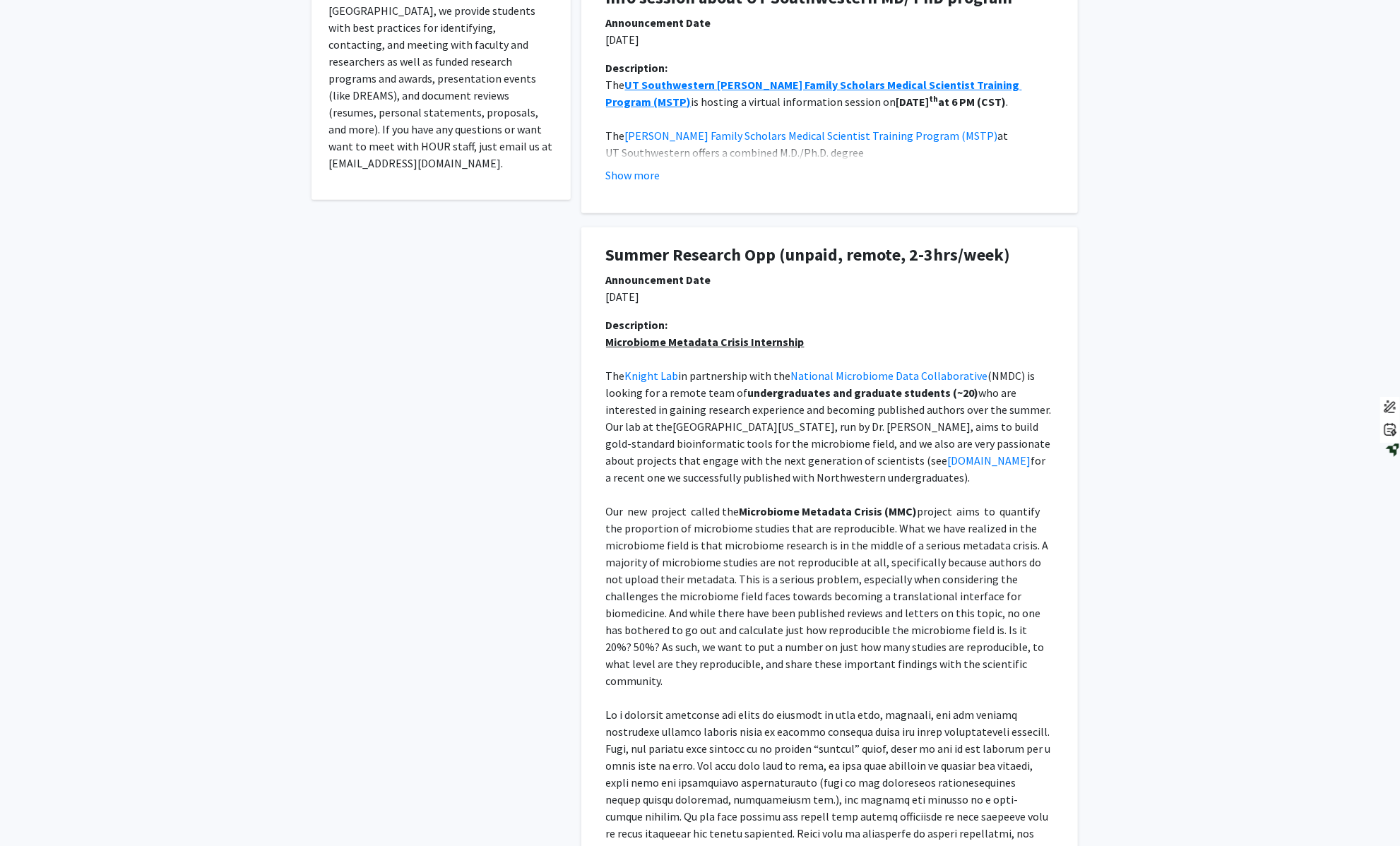
scroll to position [424, 0]
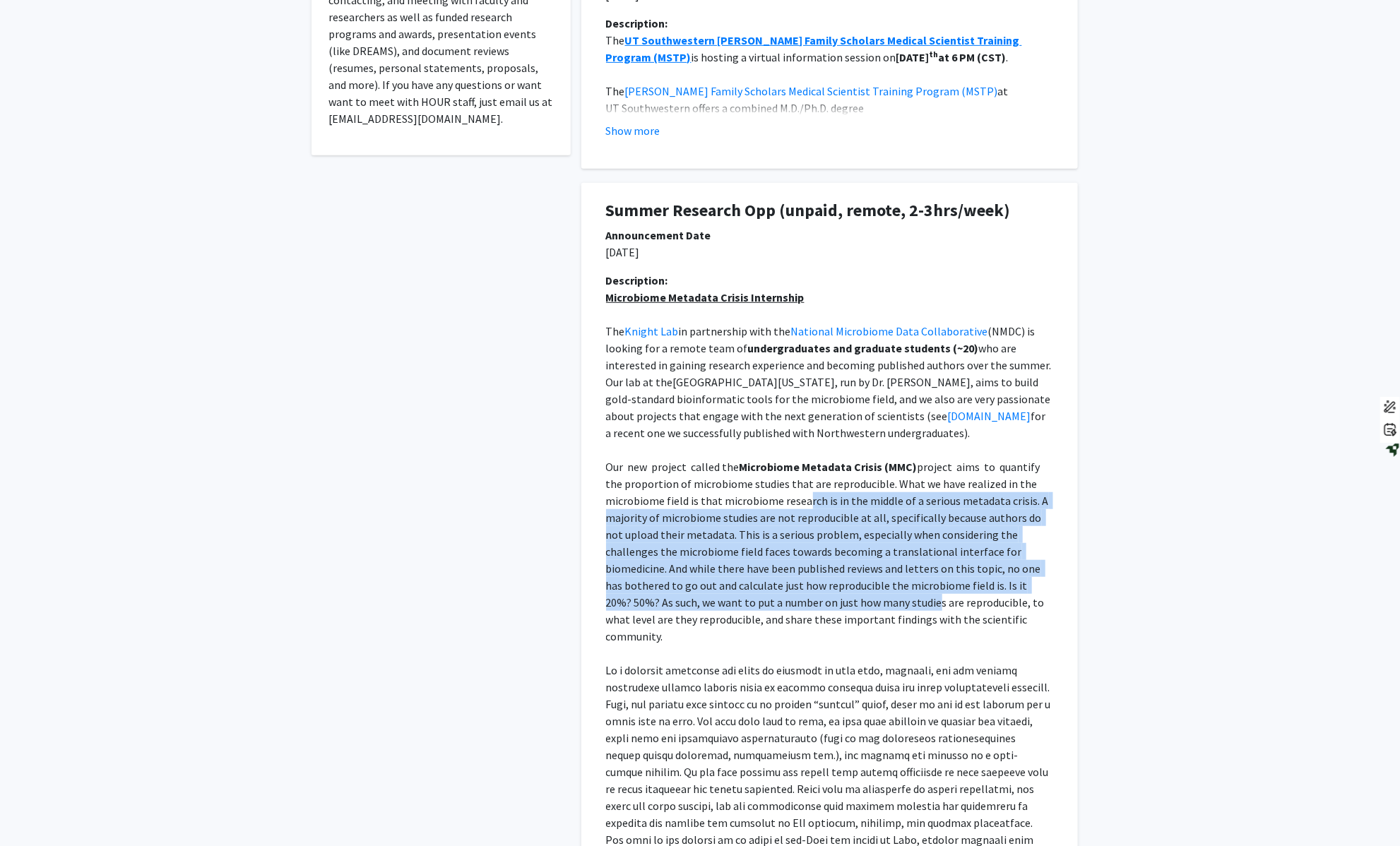
drag, startPoint x: 806, startPoint y: 506, endPoint x: 825, endPoint y: 608, distance: 103.8
click at [825, 607] on span "project aims to quantify the proportion of microbiome studies that are reproduc…" at bounding box center [828, 552] width 445 height 184
click at [829, 610] on div at bounding box center [910, 610] width 165 height 0
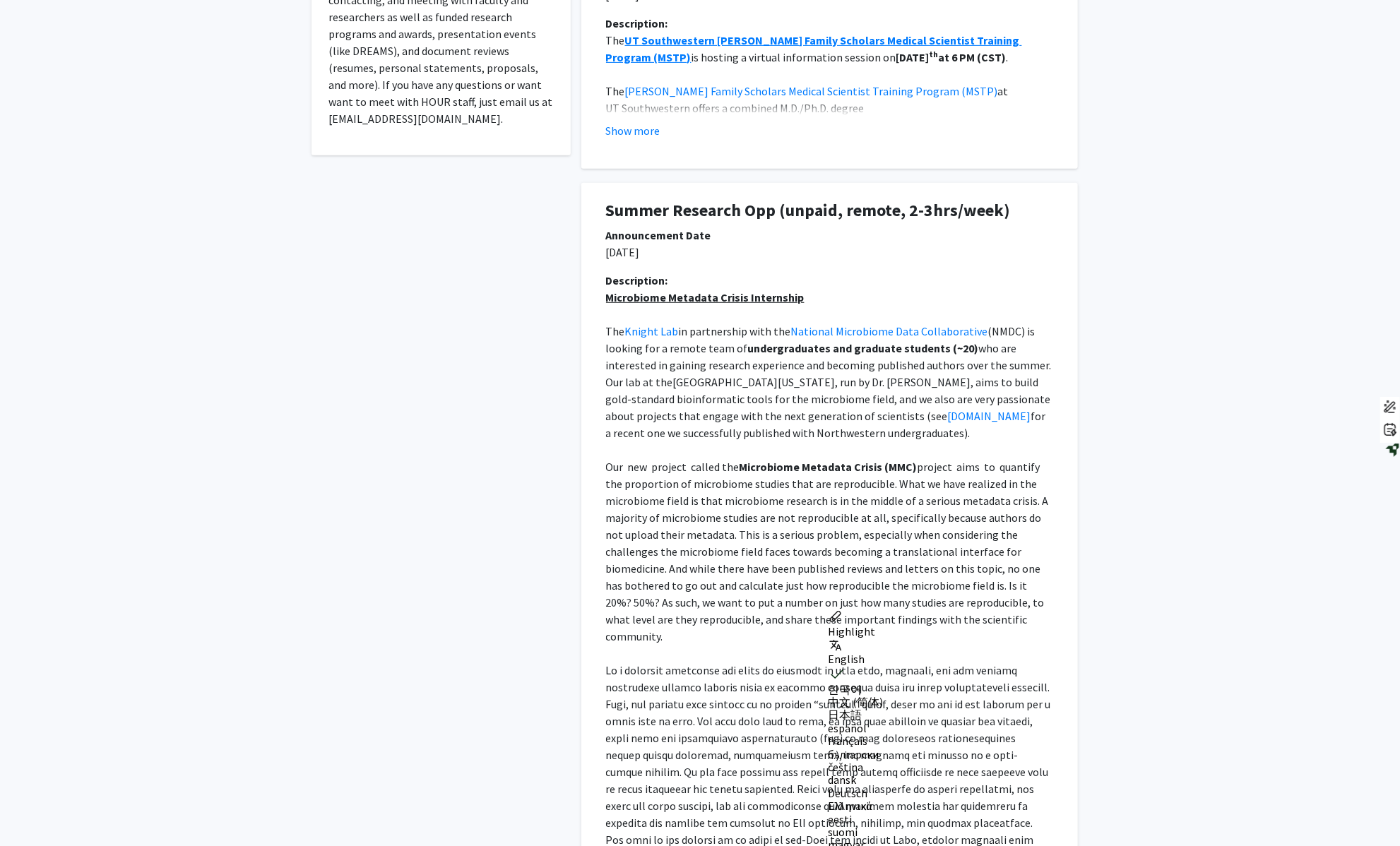
click at [769, 645] on p at bounding box center [830, 653] width 447 height 17
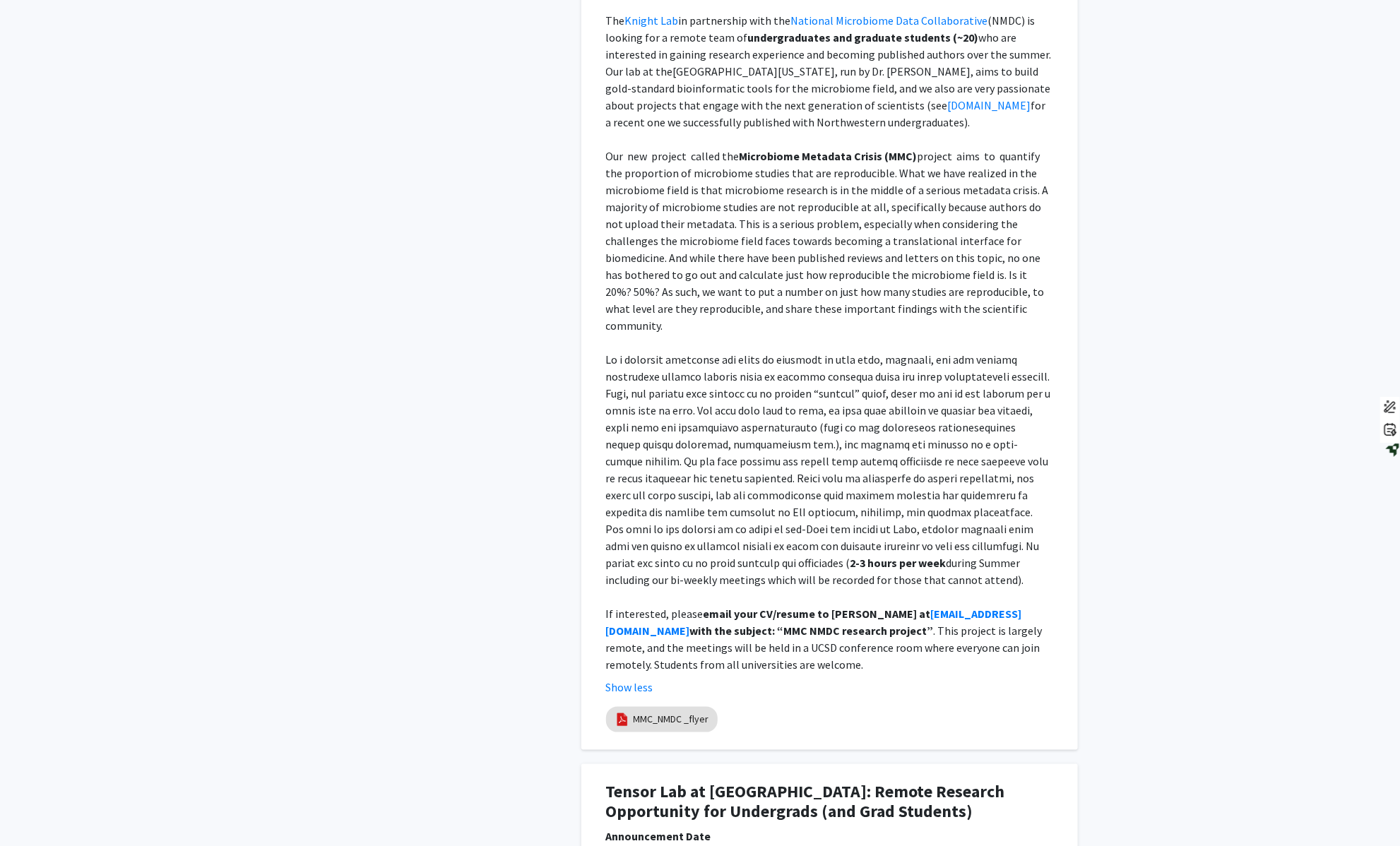
scroll to position [847, 0]
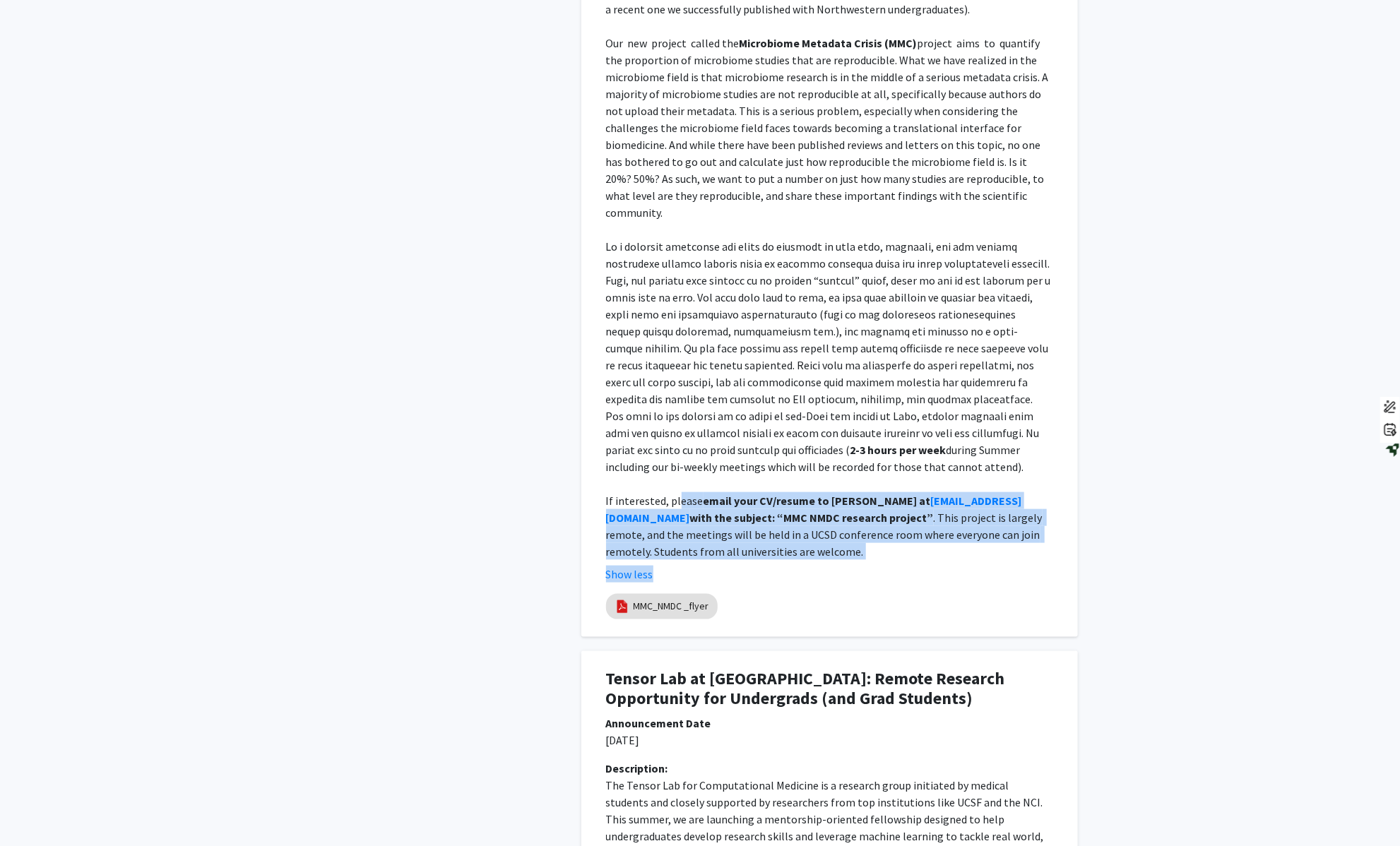
drag, startPoint x: 882, startPoint y: 543, endPoint x: 676, endPoint y: 477, distance: 216.3
click at [676, 477] on fg-read-more "Microbiome Metadata Crisis Internship The Knight Lab in partnership with the Na…" at bounding box center [830, 223] width 447 height 717
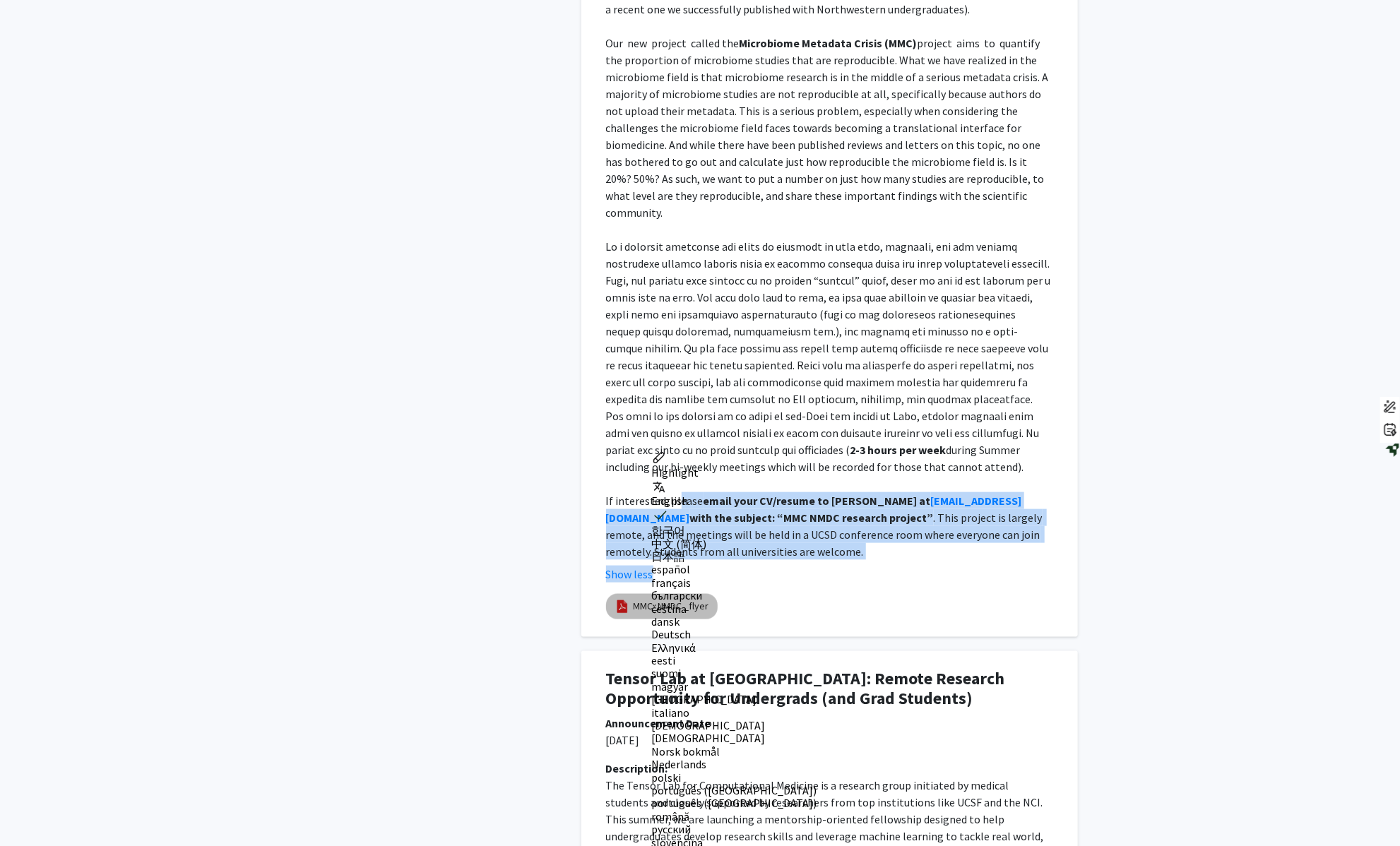
click at [1009, 591] on div "MMC_NMDC _flyer" at bounding box center [830, 606] width 453 height 31
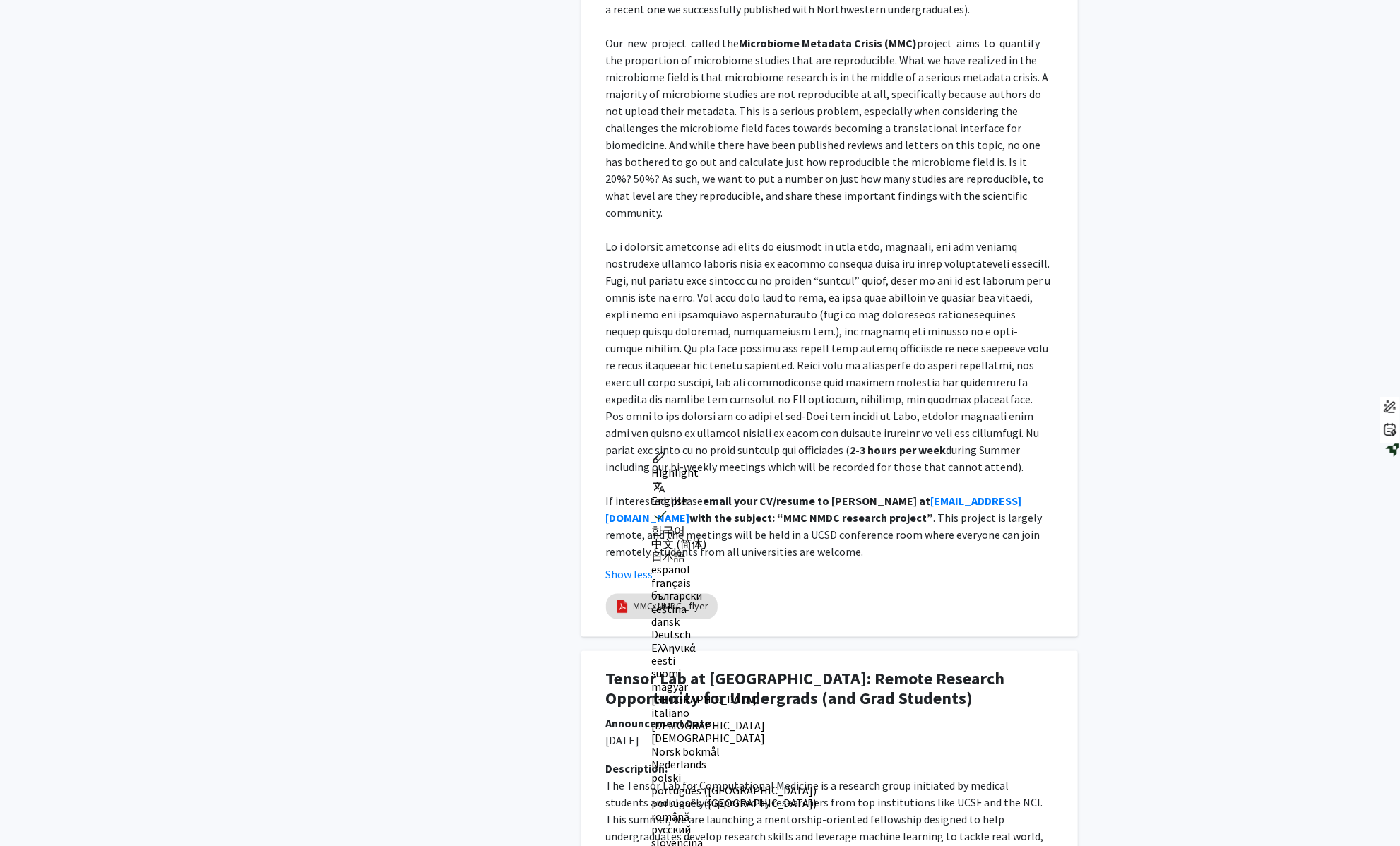
click at [990, 568] on div "Description: Microbiome Metadata Crisis Internship The Knight Lab in partnershi…" at bounding box center [829, 221] width 468 height 746
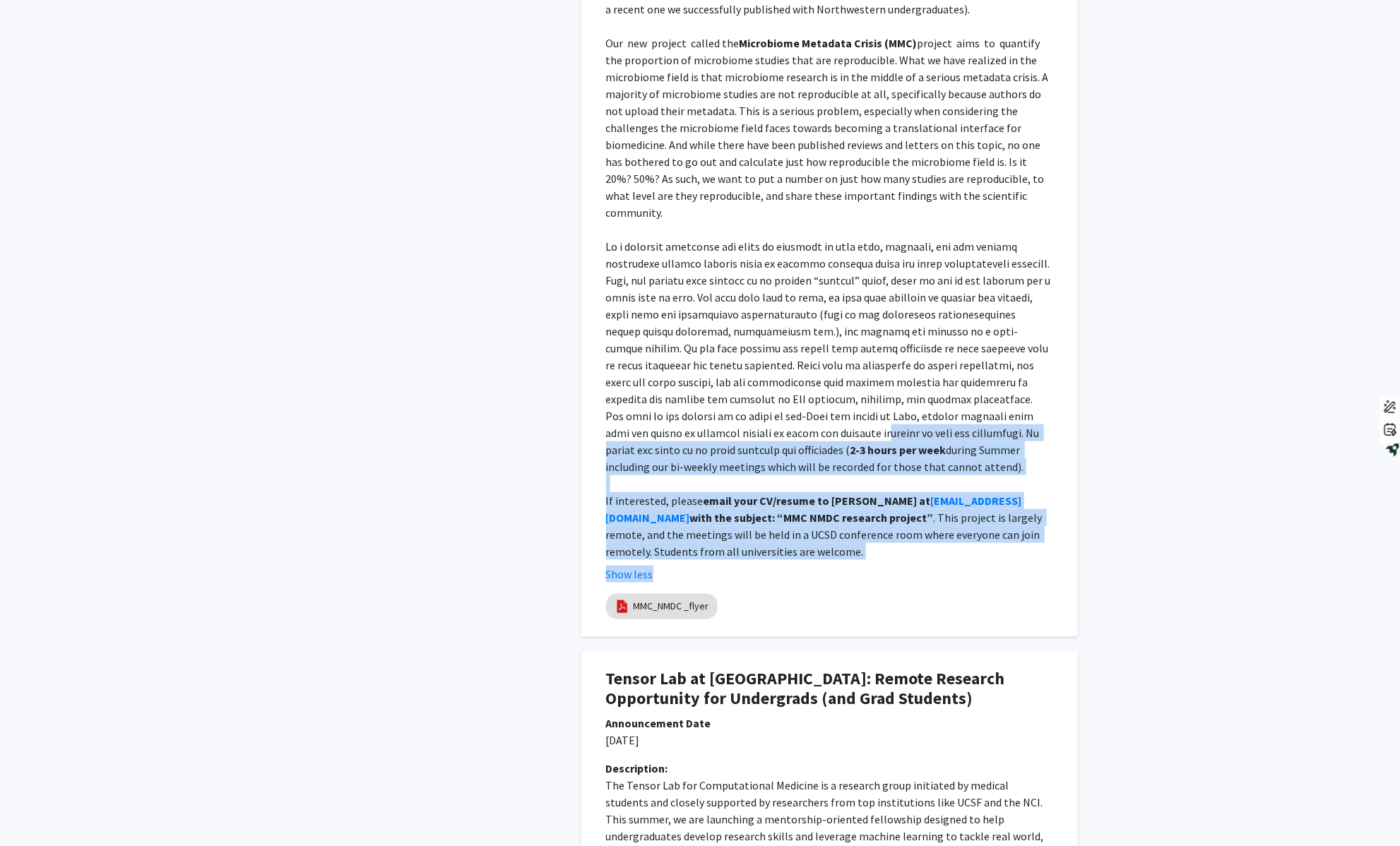
drag, startPoint x: 954, startPoint y: 556, endPoint x: 661, endPoint y: 410, distance: 327.4
click at [653, 408] on fg-read-more "Microbiome Metadata Crisis Internship The Knight Lab in partnership with the Na…" at bounding box center [830, 223] width 447 height 717
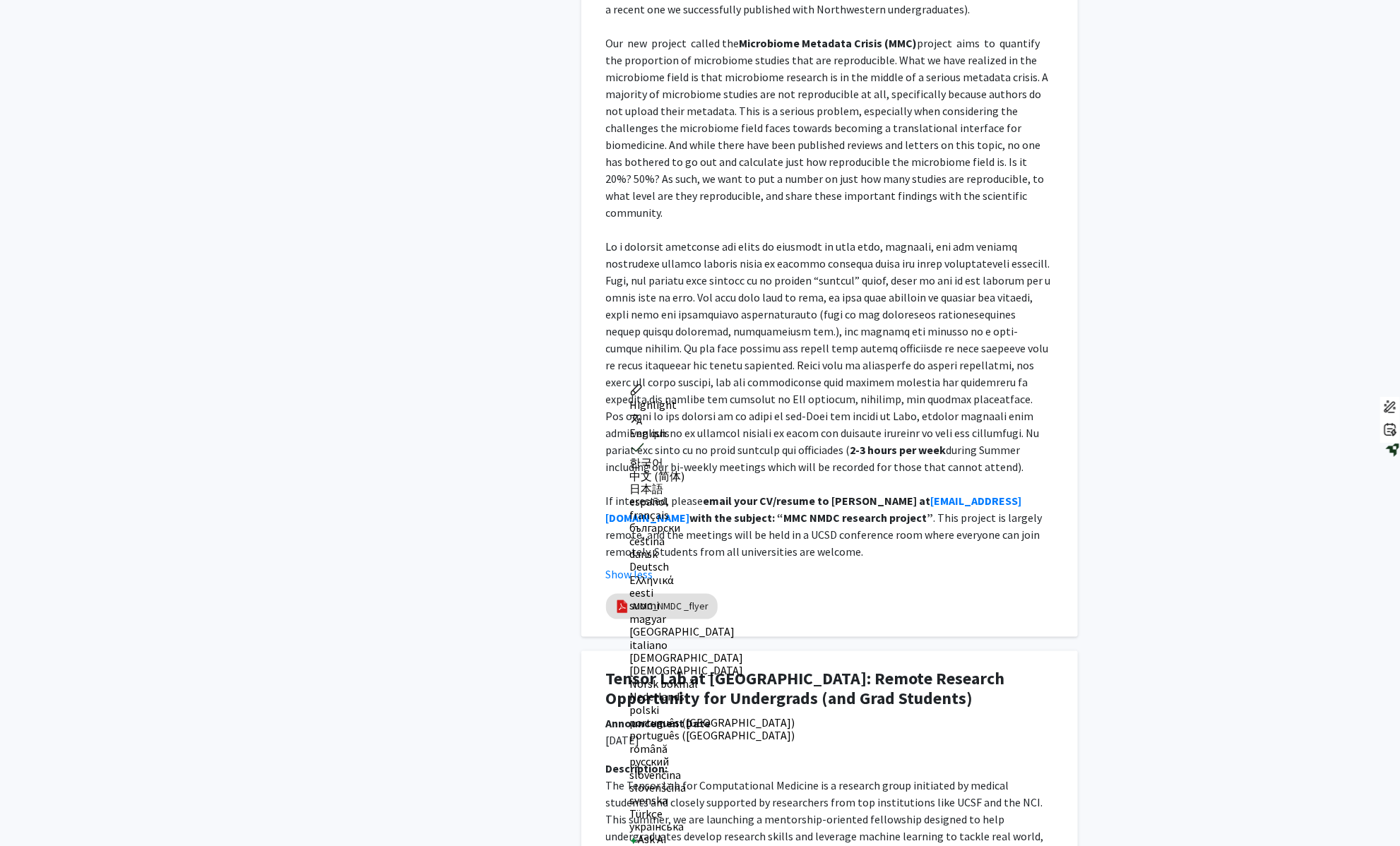
click at [980, 571] on div "Description: Microbiome Metadata Crisis Internship The Knight Lab in partnershi…" at bounding box center [829, 221] width 468 height 746
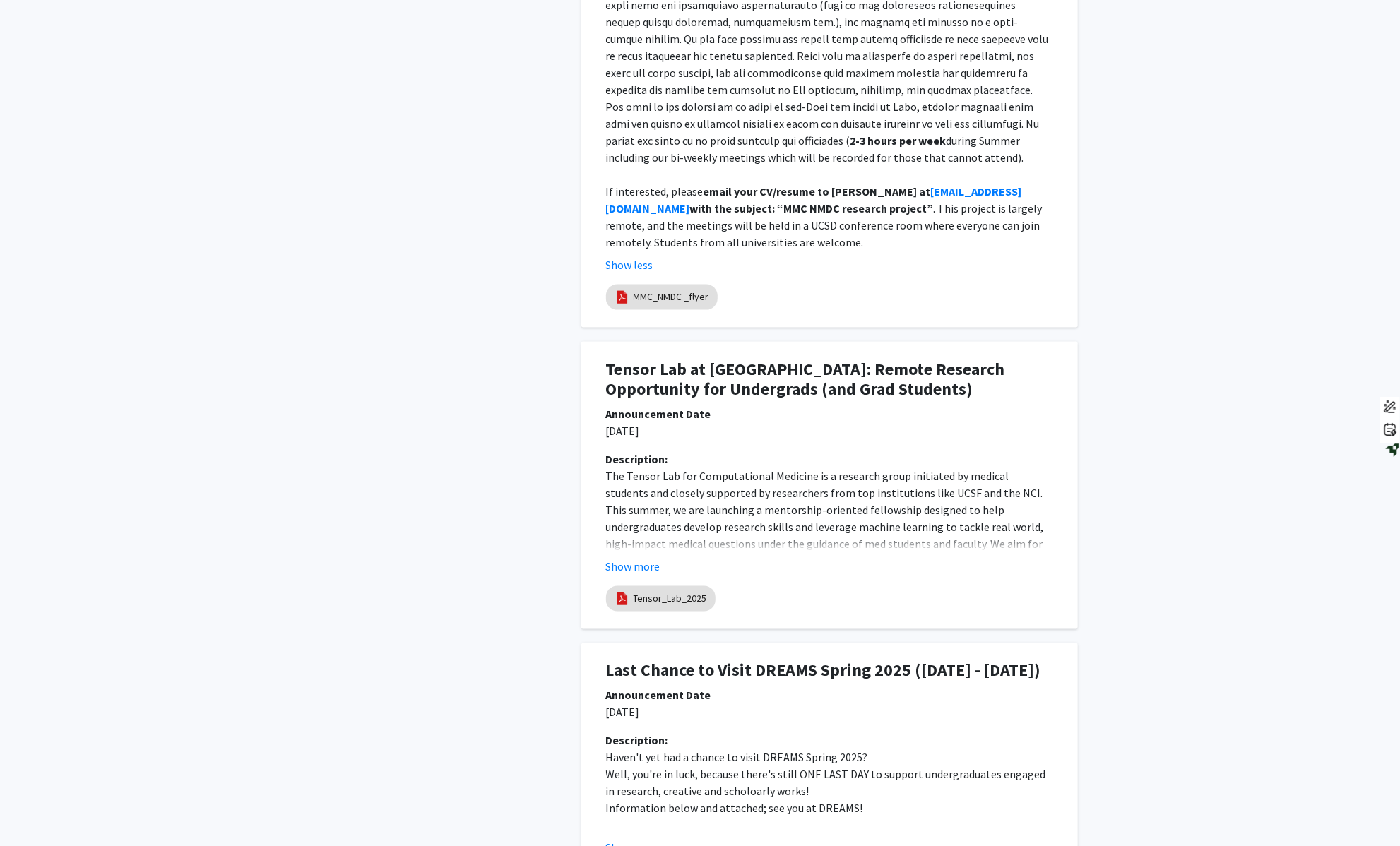
scroll to position [1200, 0]
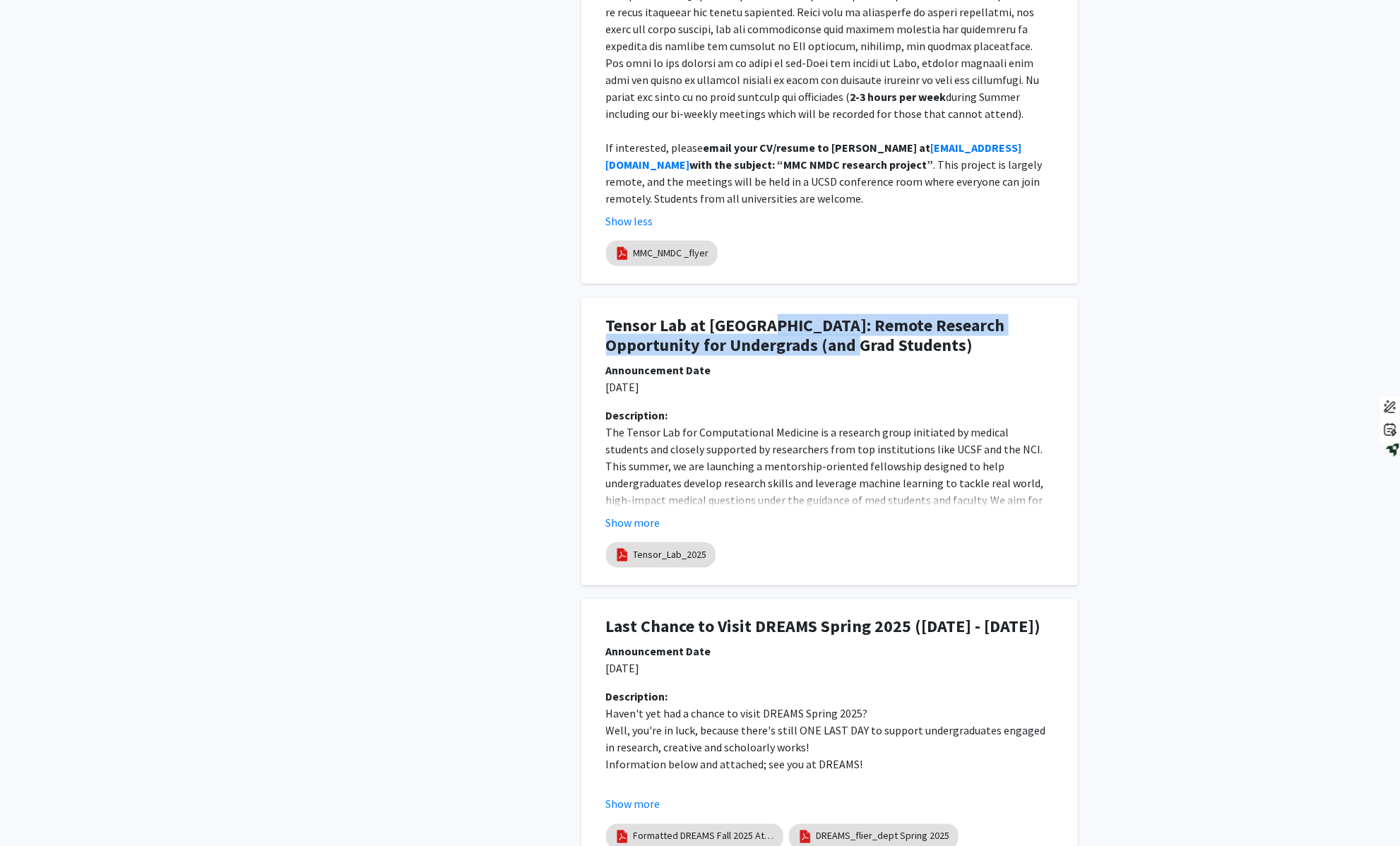
drag, startPoint x: 841, startPoint y: 326, endPoint x: 769, endPoint y: 308, distance: 74.2
click at [769, 316] on h1 "Tensor Lab at [GEOGRAPHIC_DATA]: Remote Research Opportunity for Undergrads (an…" at bounding box center [830, 336] width 447 height 41
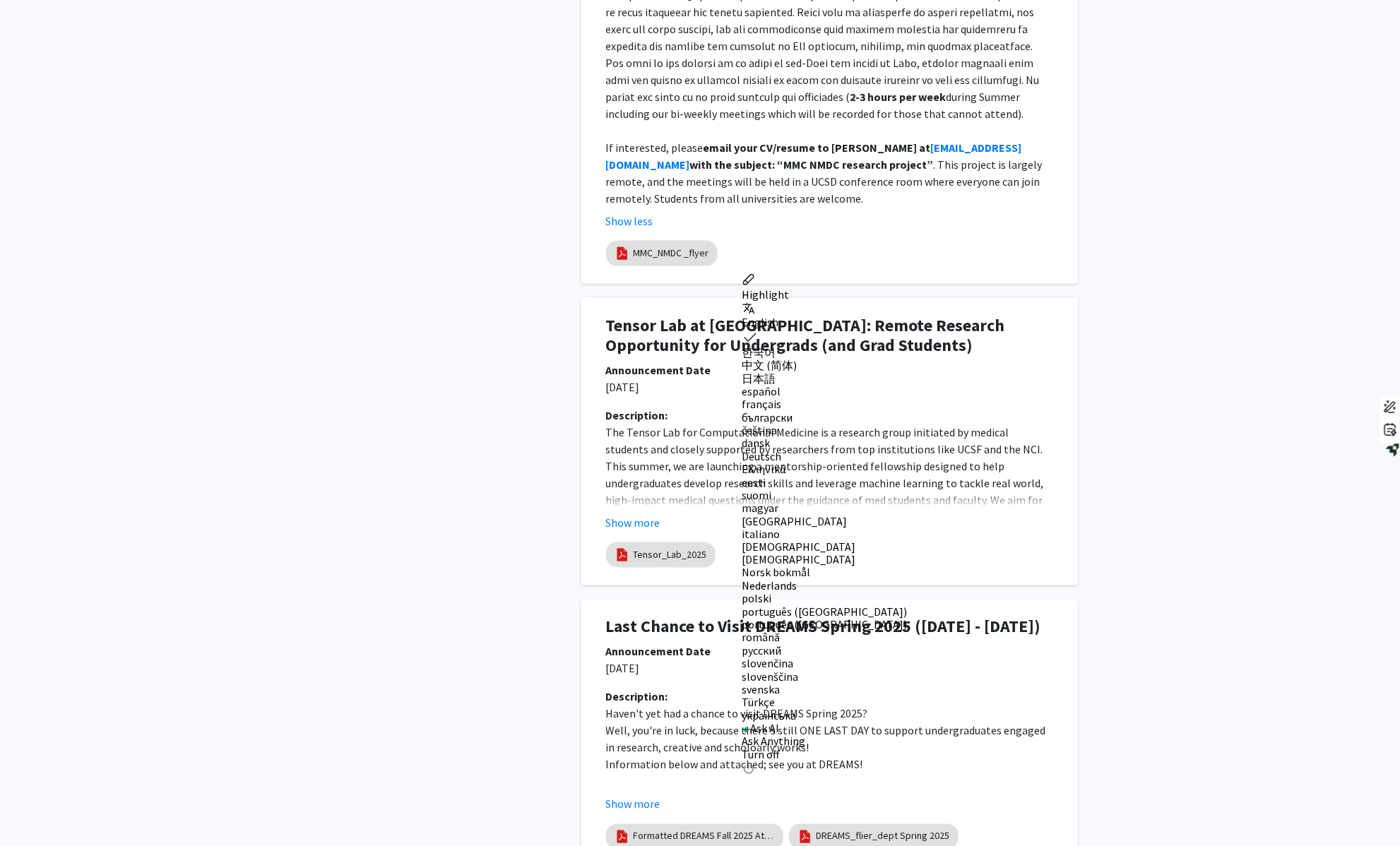
click at [851, 379] on p "[DATE]" at bounding box center [830, 387] width 447 height 17
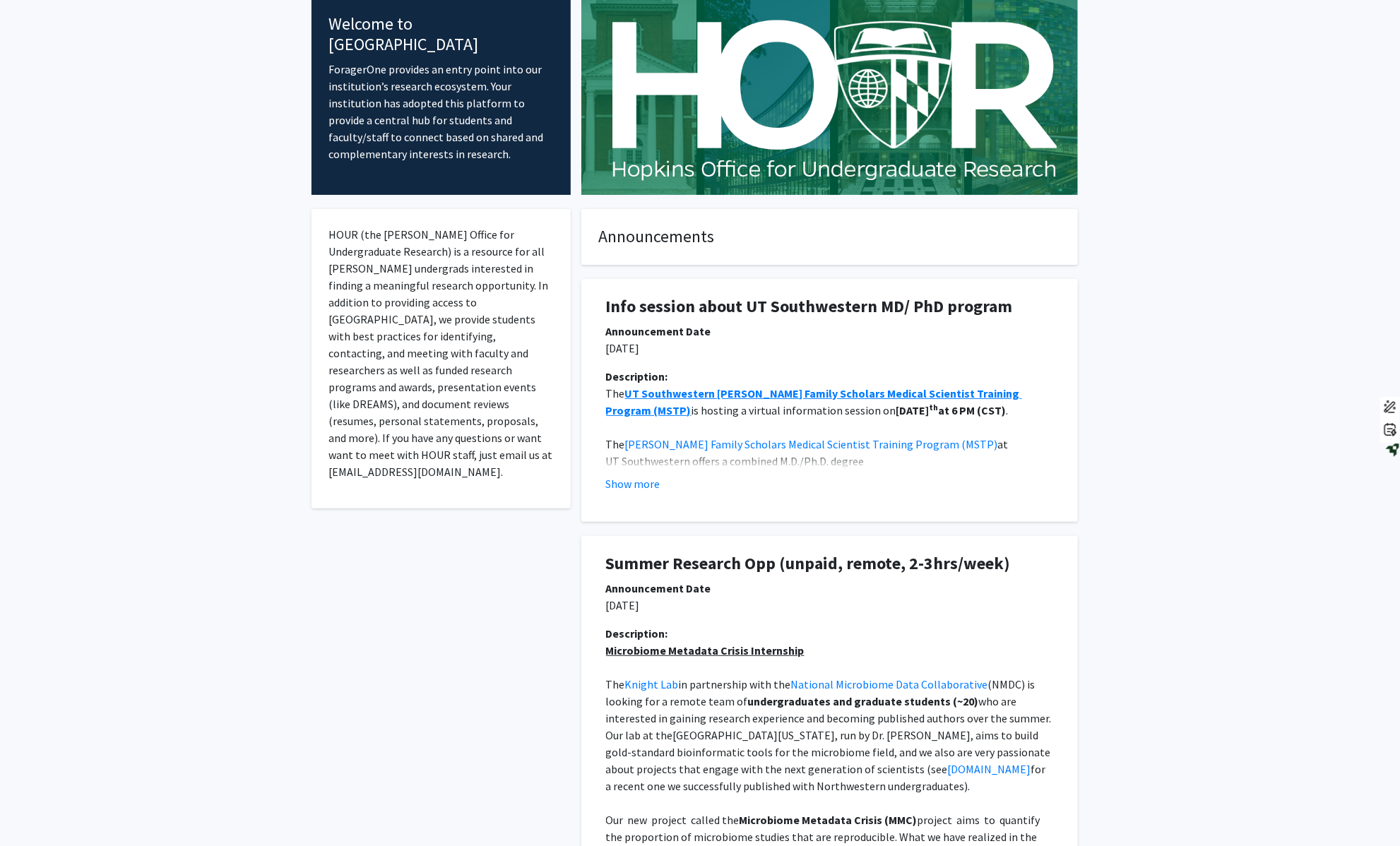
scroll to position [0, 0]
